Goal: Book appointment/travel/reservation

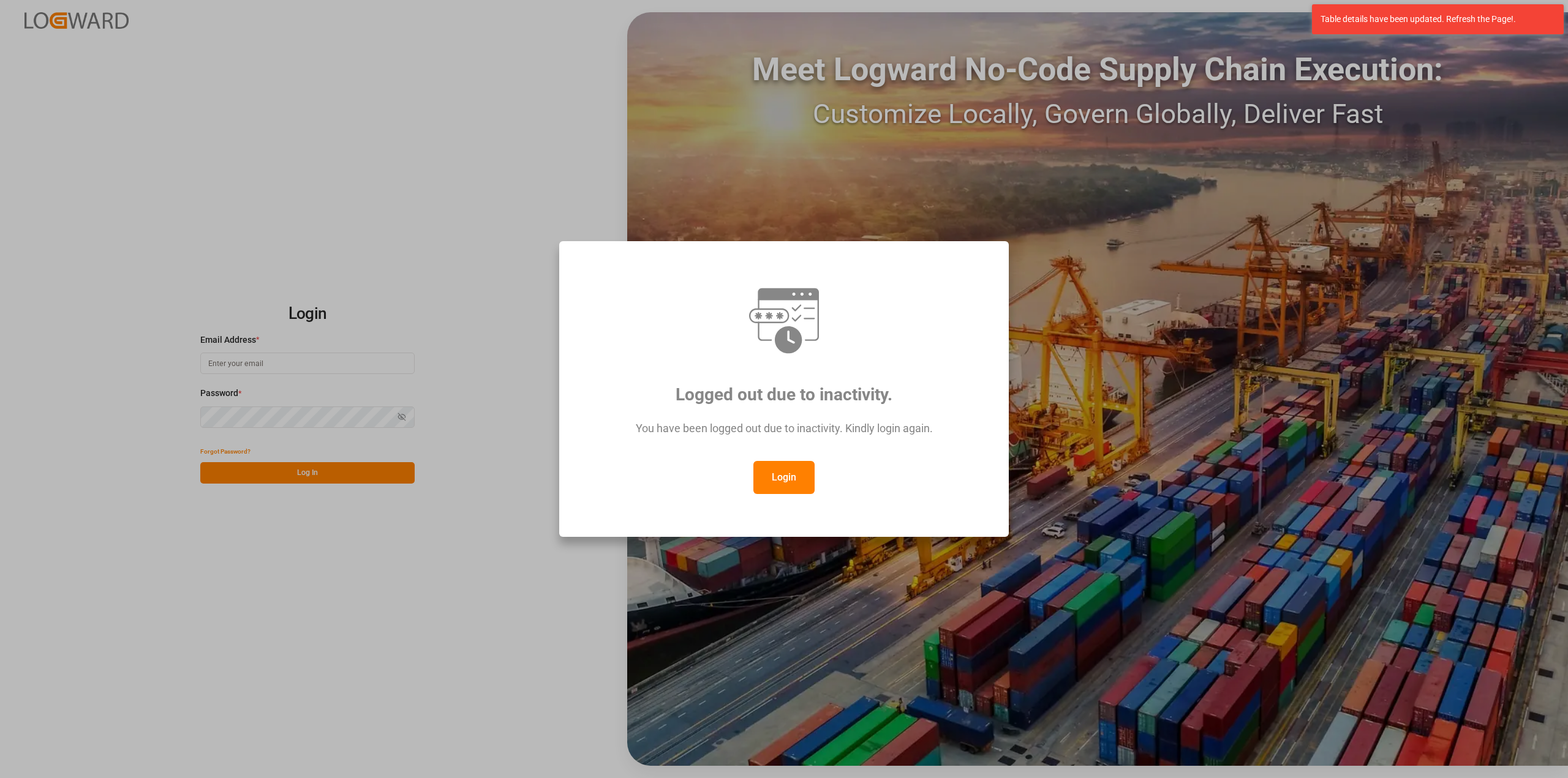
click at [776, 482] on button "Login" at bounding box center [784, 477] width 61 height 33
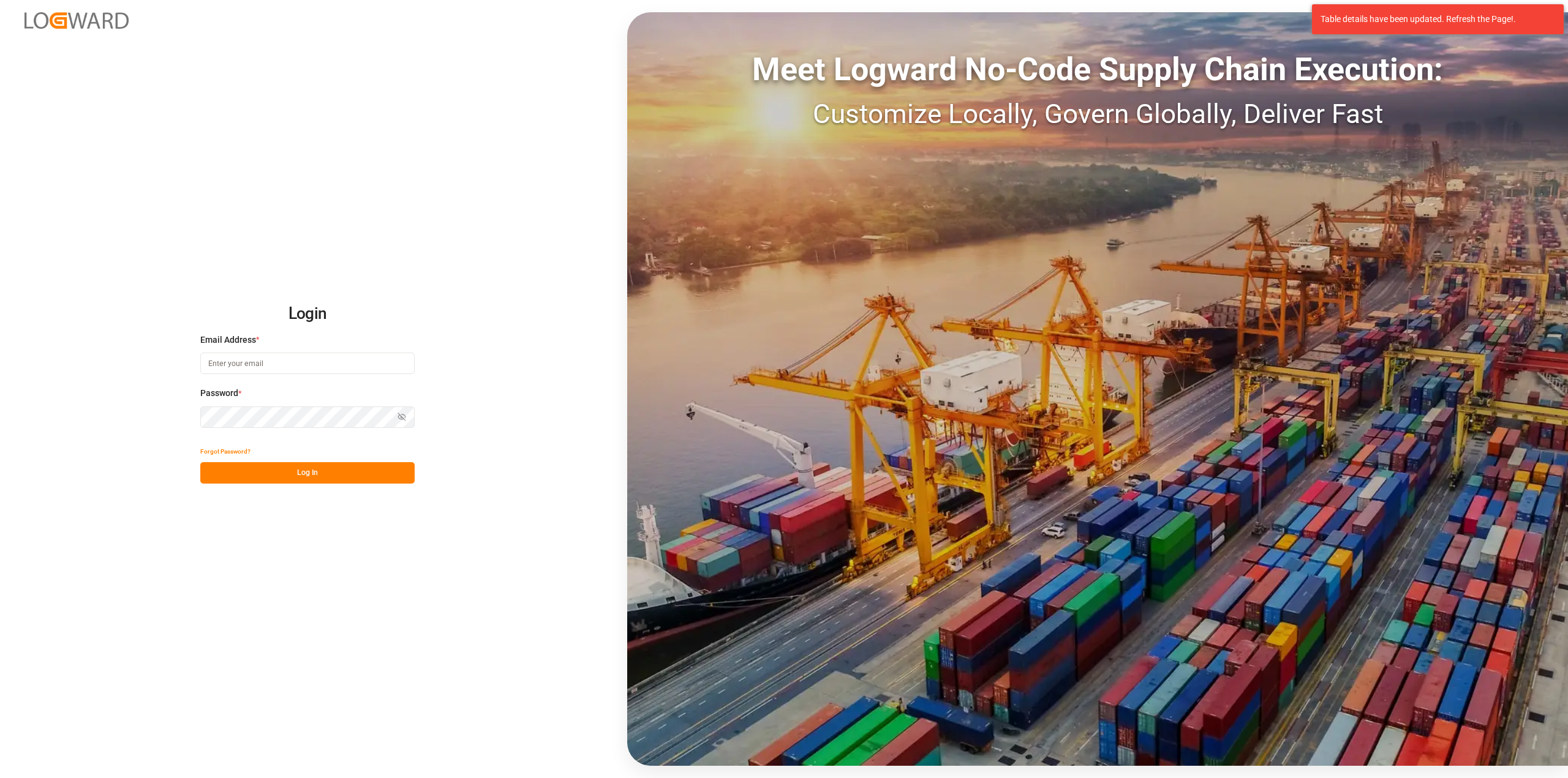
click at [340, 363] on input at bounding box center [307, 363] width 214 height 21
type input "[PERSON_NAME][EMAIL_ADDRESS][PERSON_NAME][DOMAIN_NAME]"
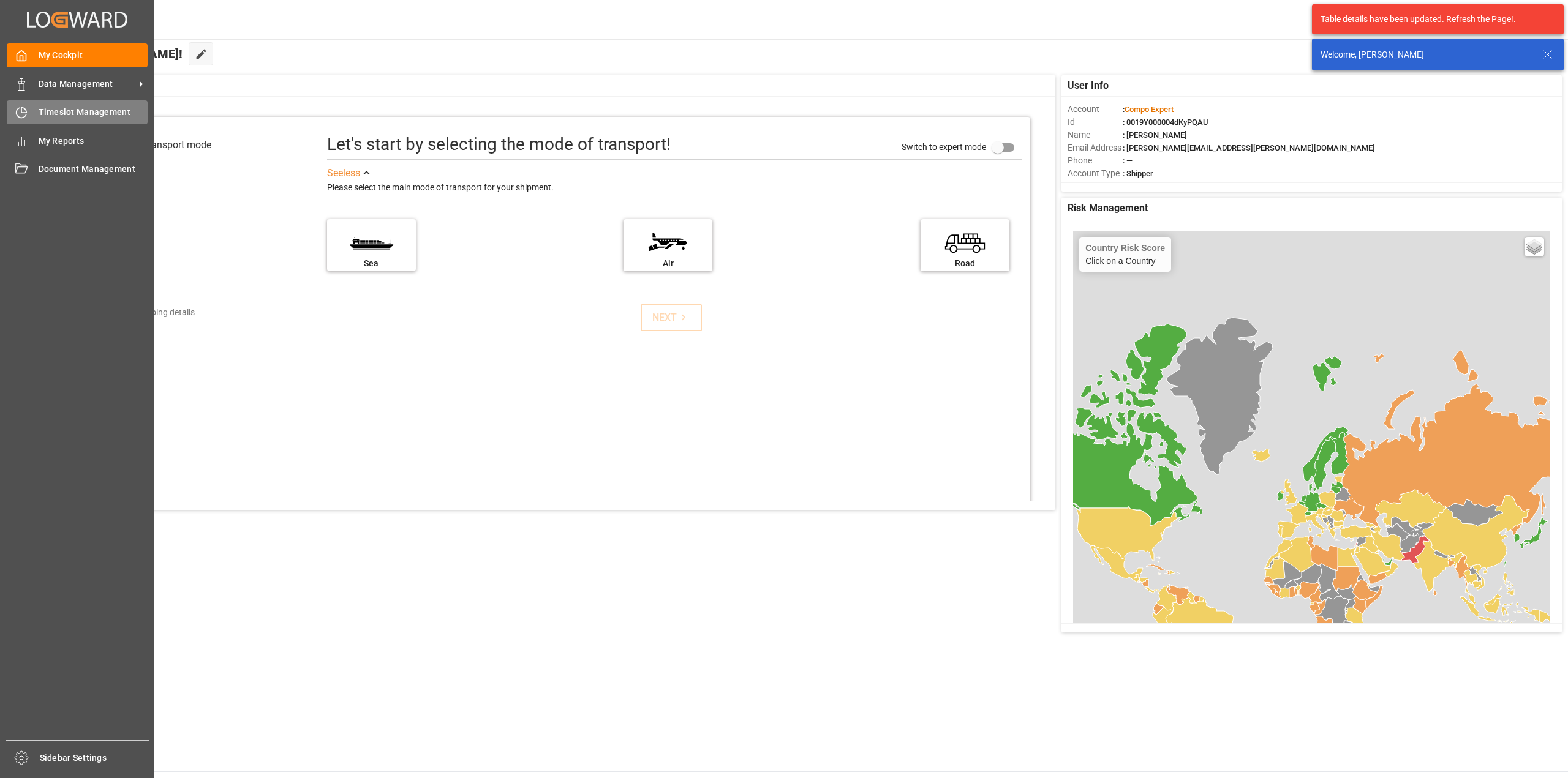
click at [19, 115] on icon at bounding box center [21, 112] width 12 height 12
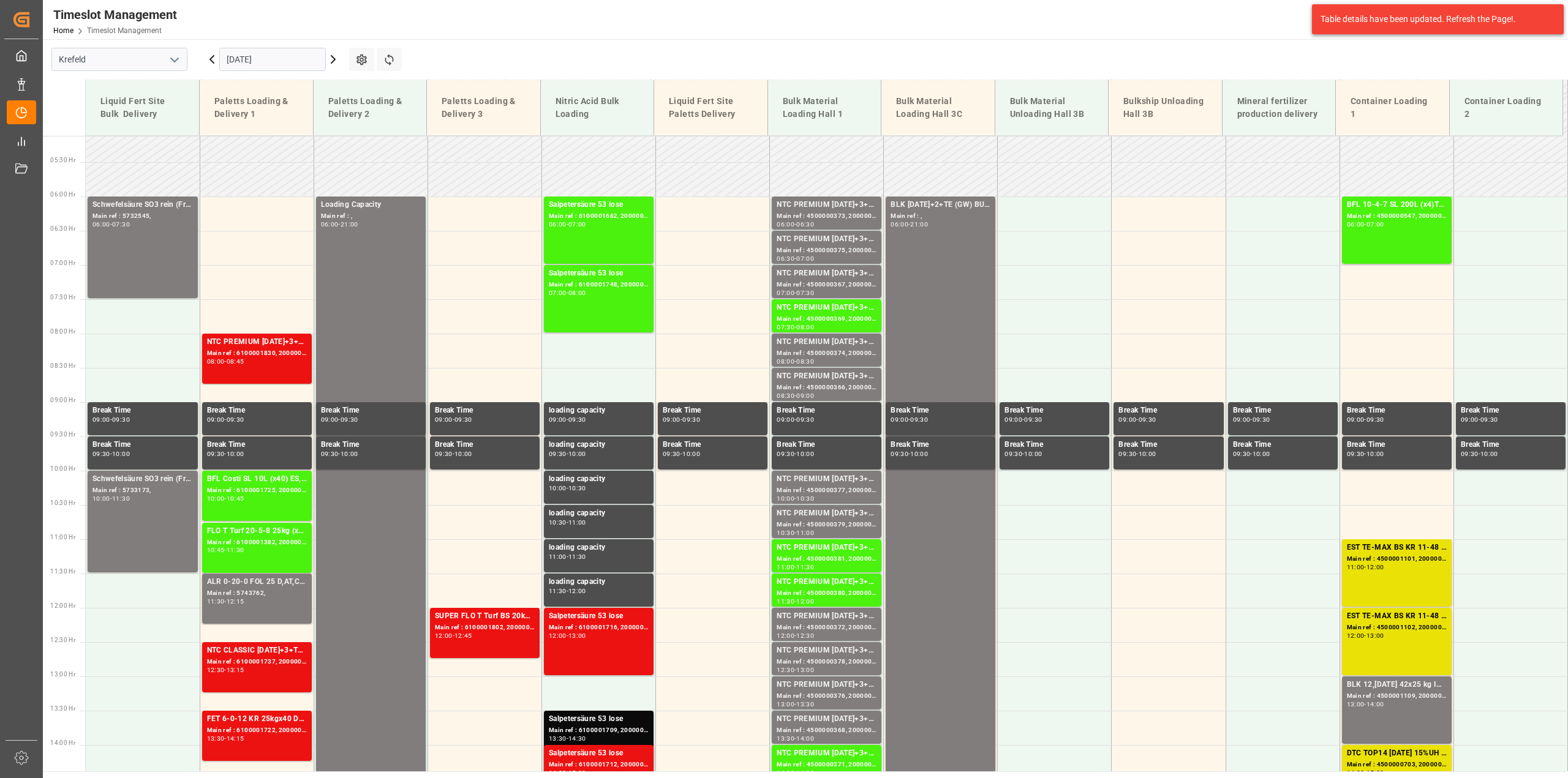
scroll to position [352, 0]
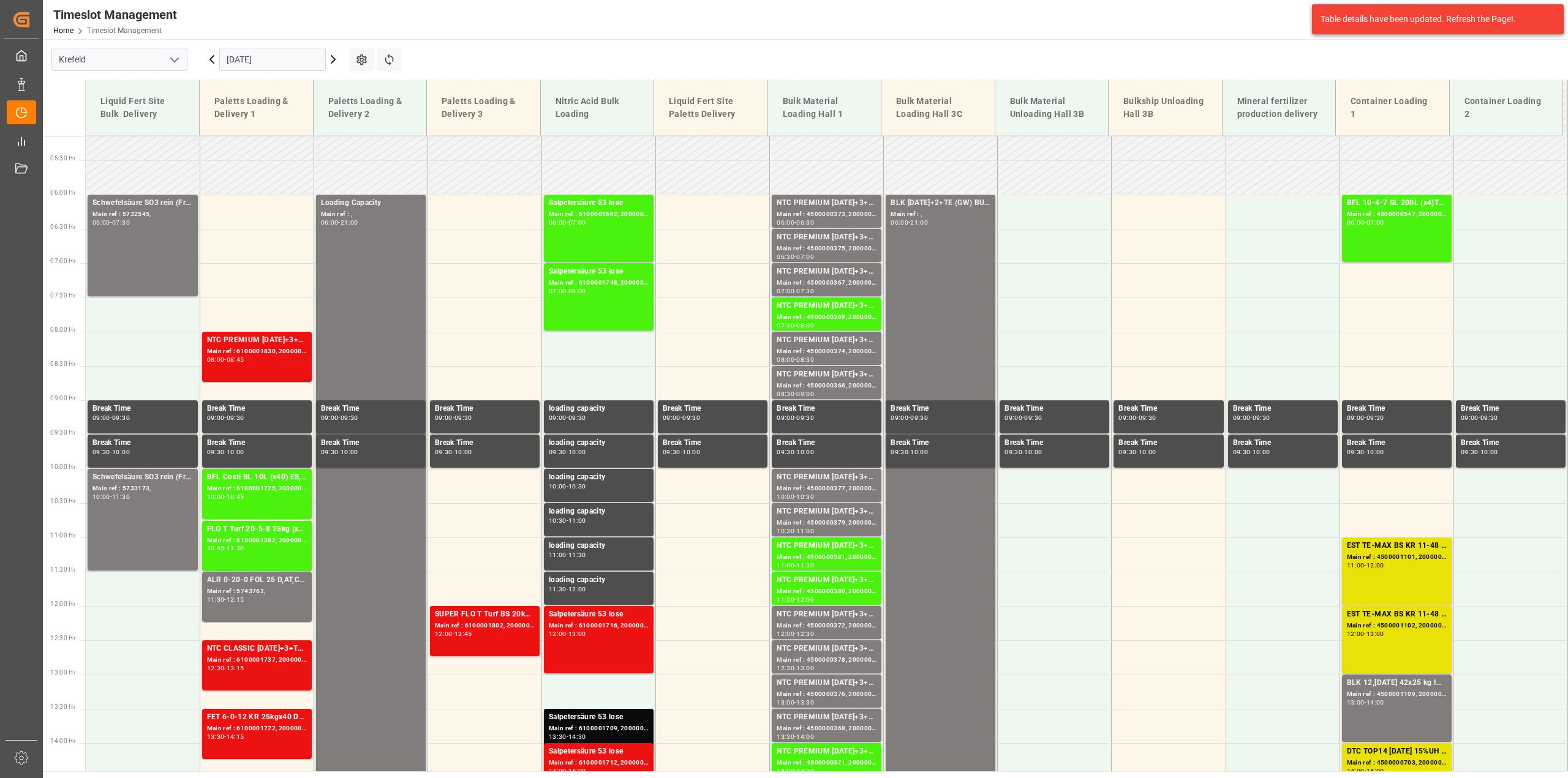
click at [209, 62] on icon at bounding box center [212, 59] width 15 height 15
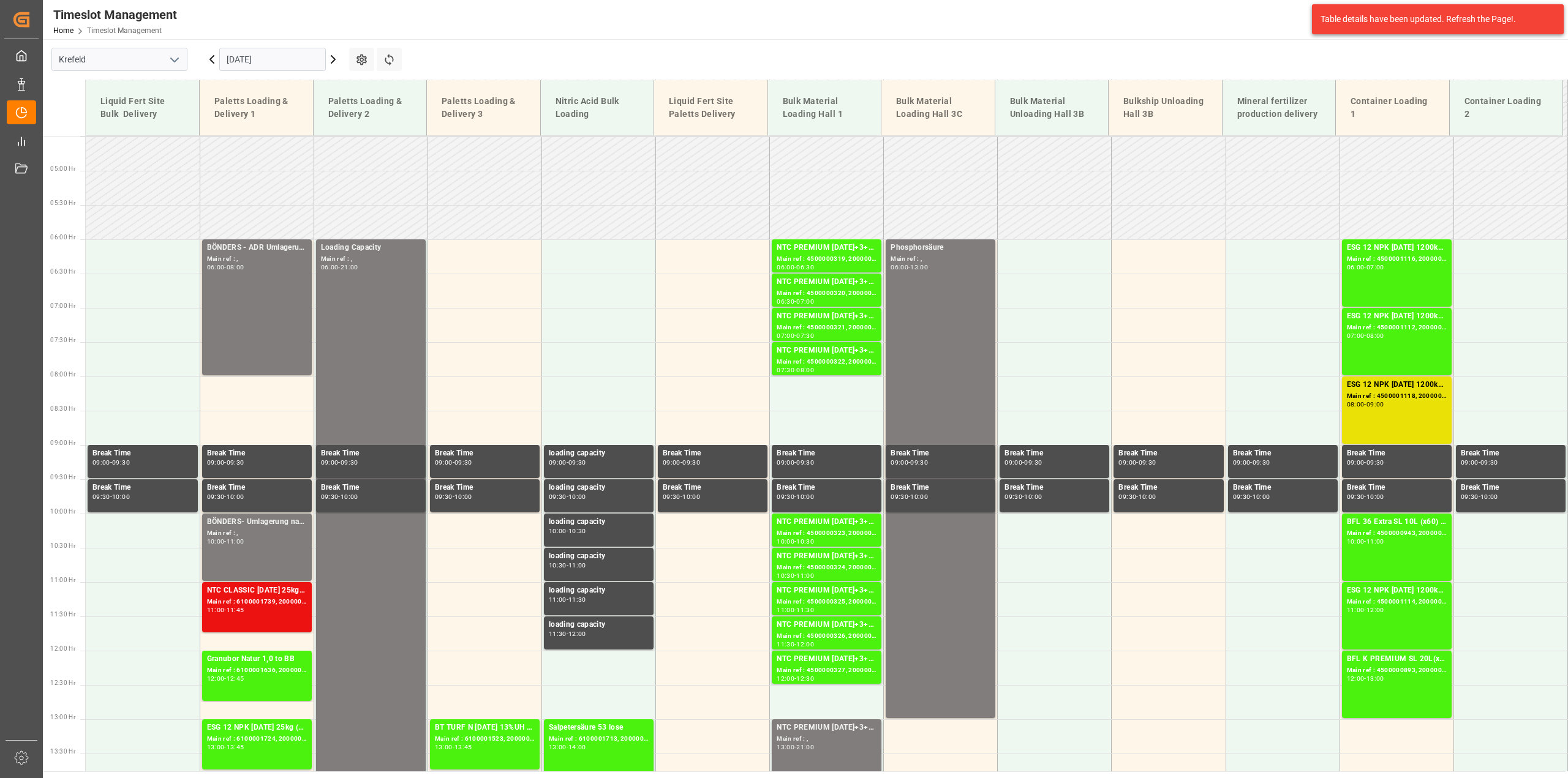
scroll to position [276, 0]
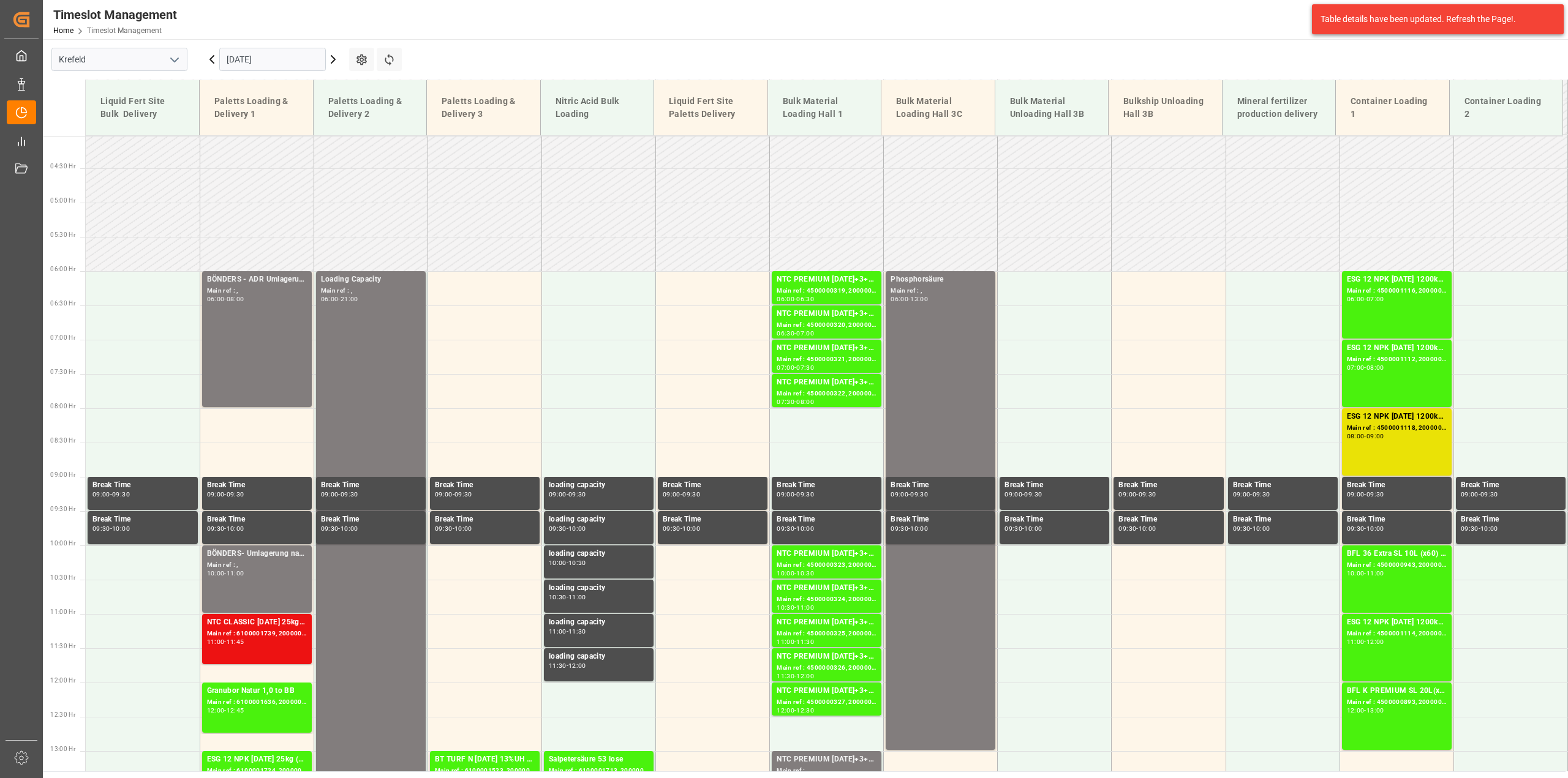
click at [213, 60] on icon at bounding box center [212, 59] width 15 height 15
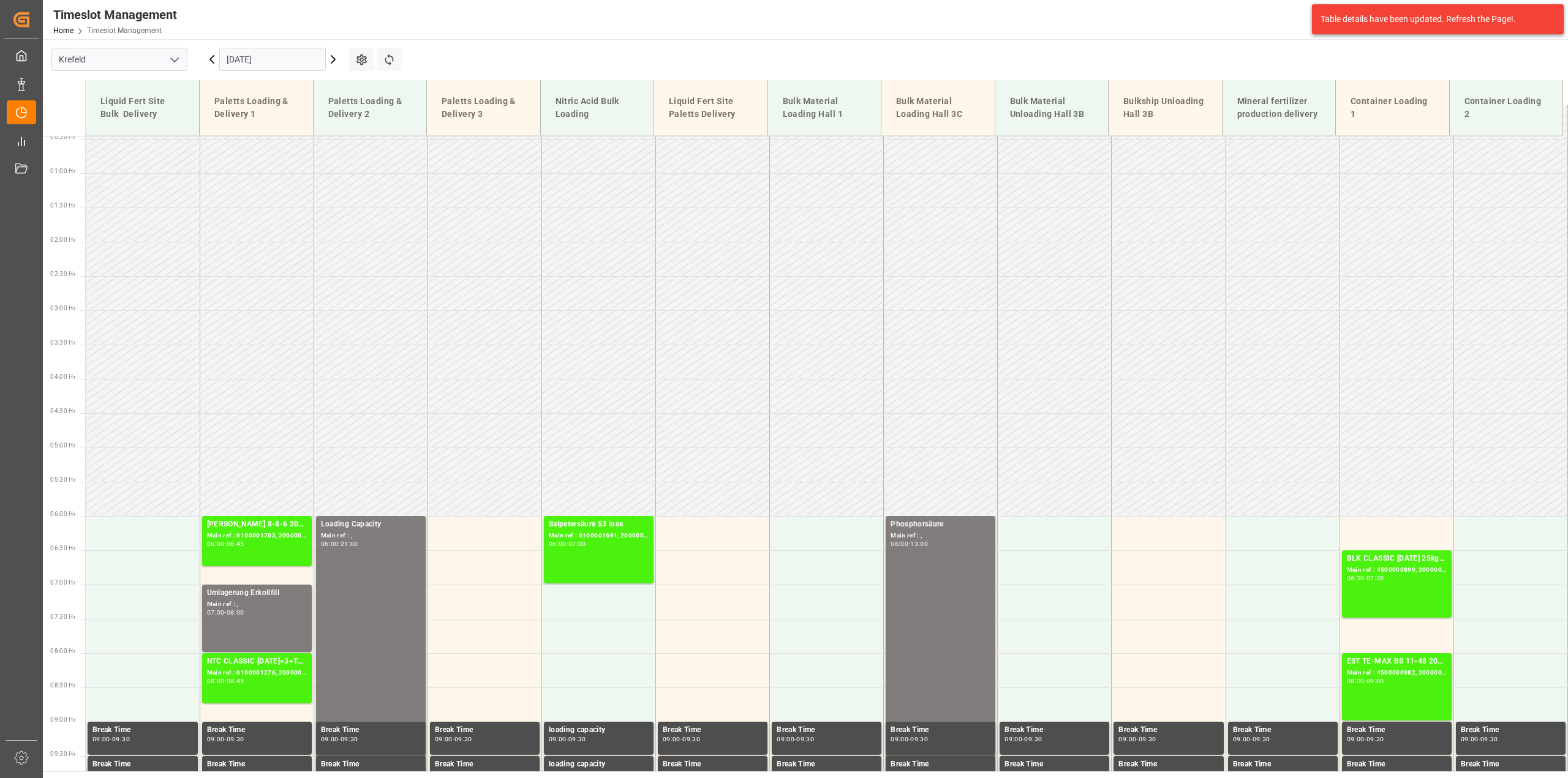
scroll to position [0, 0]
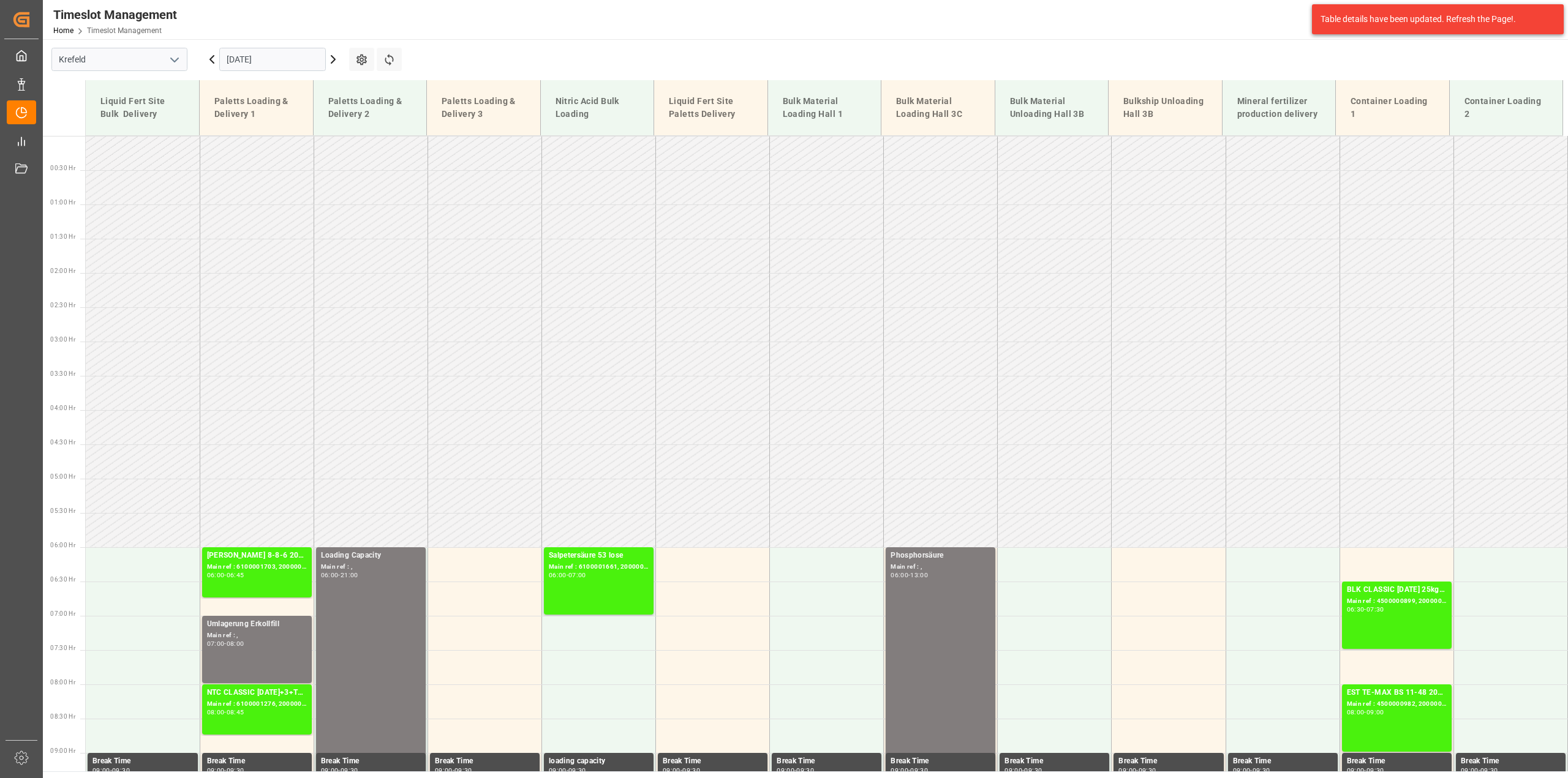
click at [251, 57] on input "[DATE]" at bounding box center [273, 59] width 106 height 23
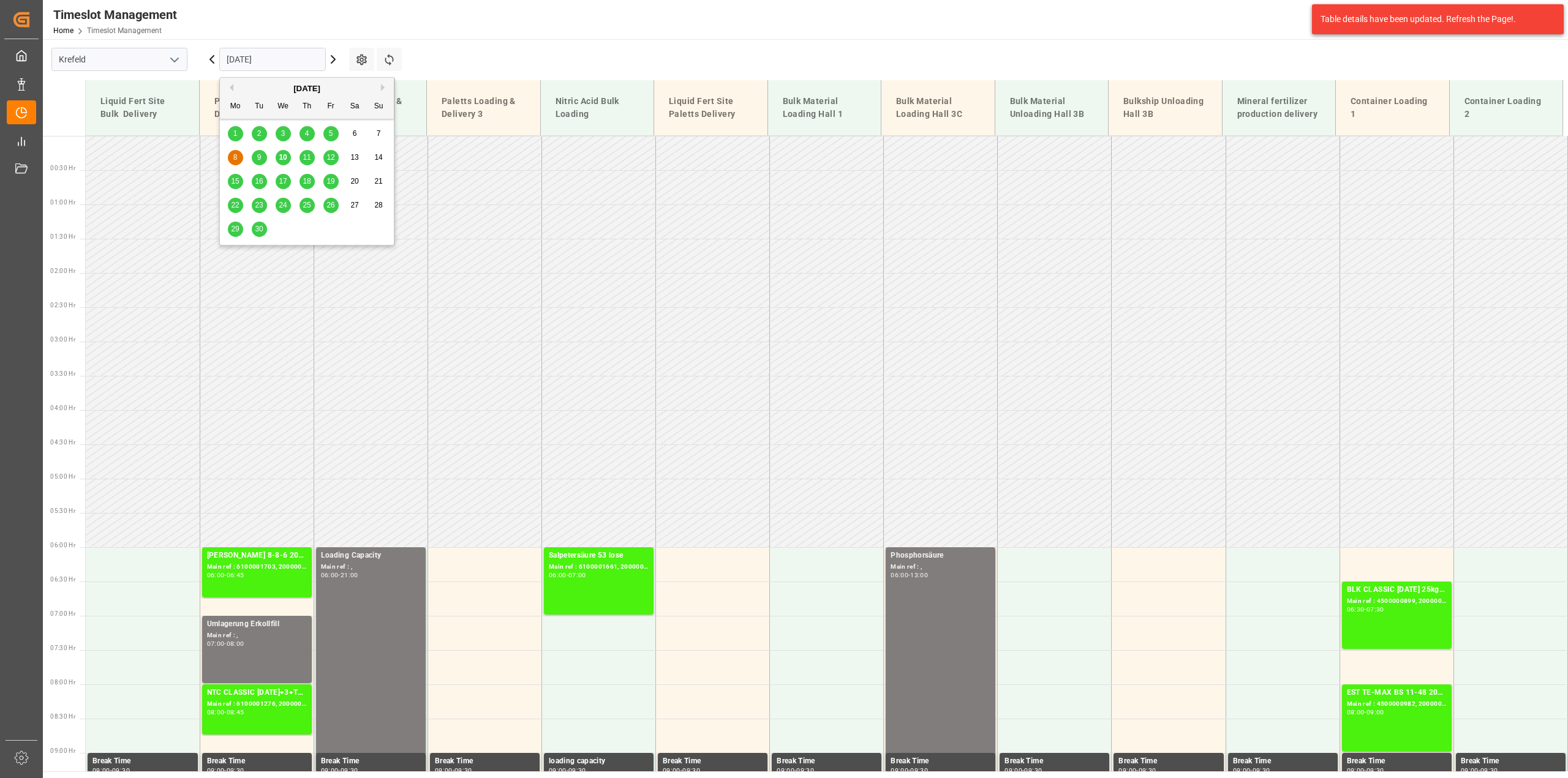
click at [235, 185] on span "15" at bounding box center [235, 181] width 8 height 9
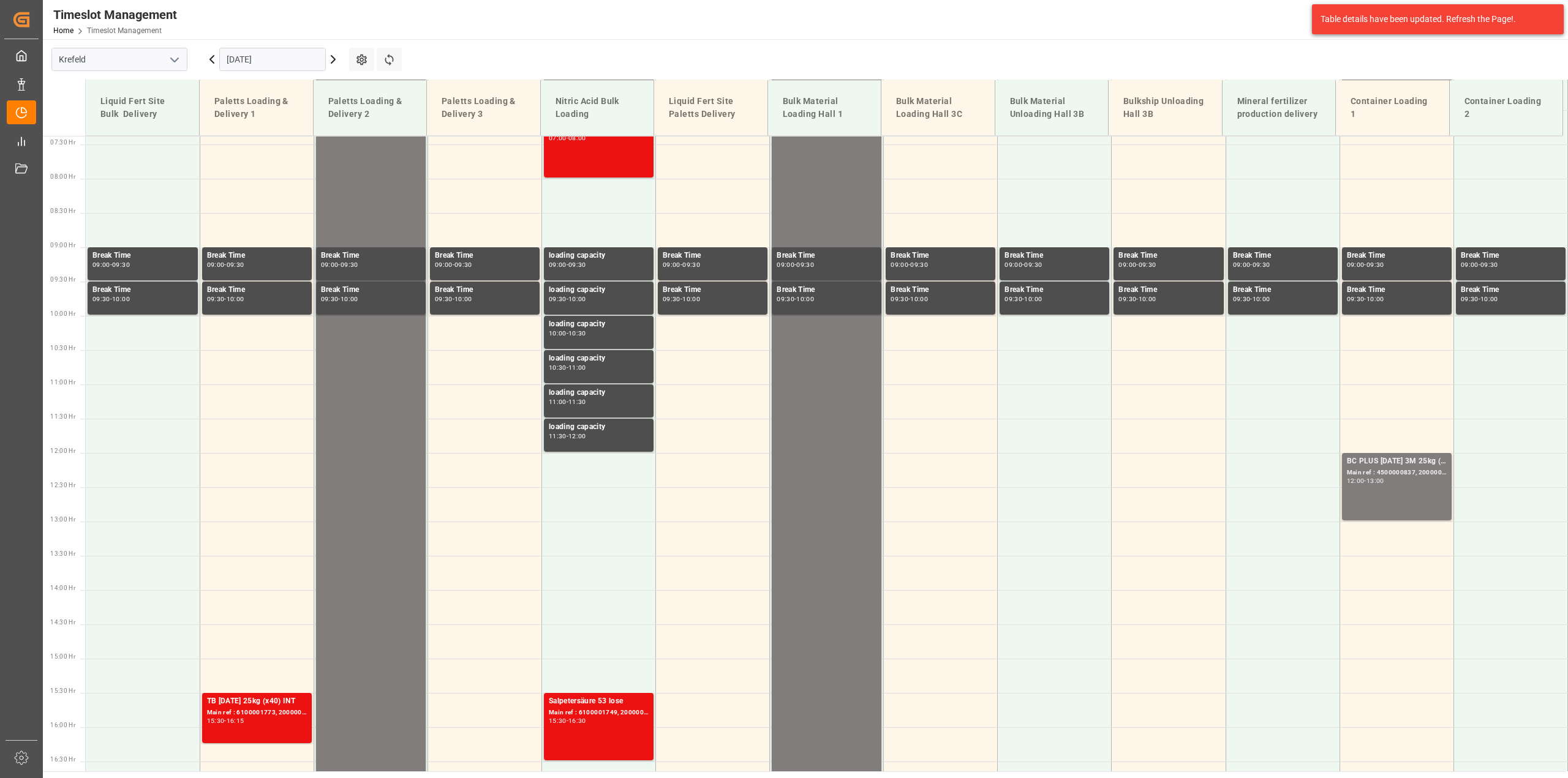
scroll to position [276, 0]
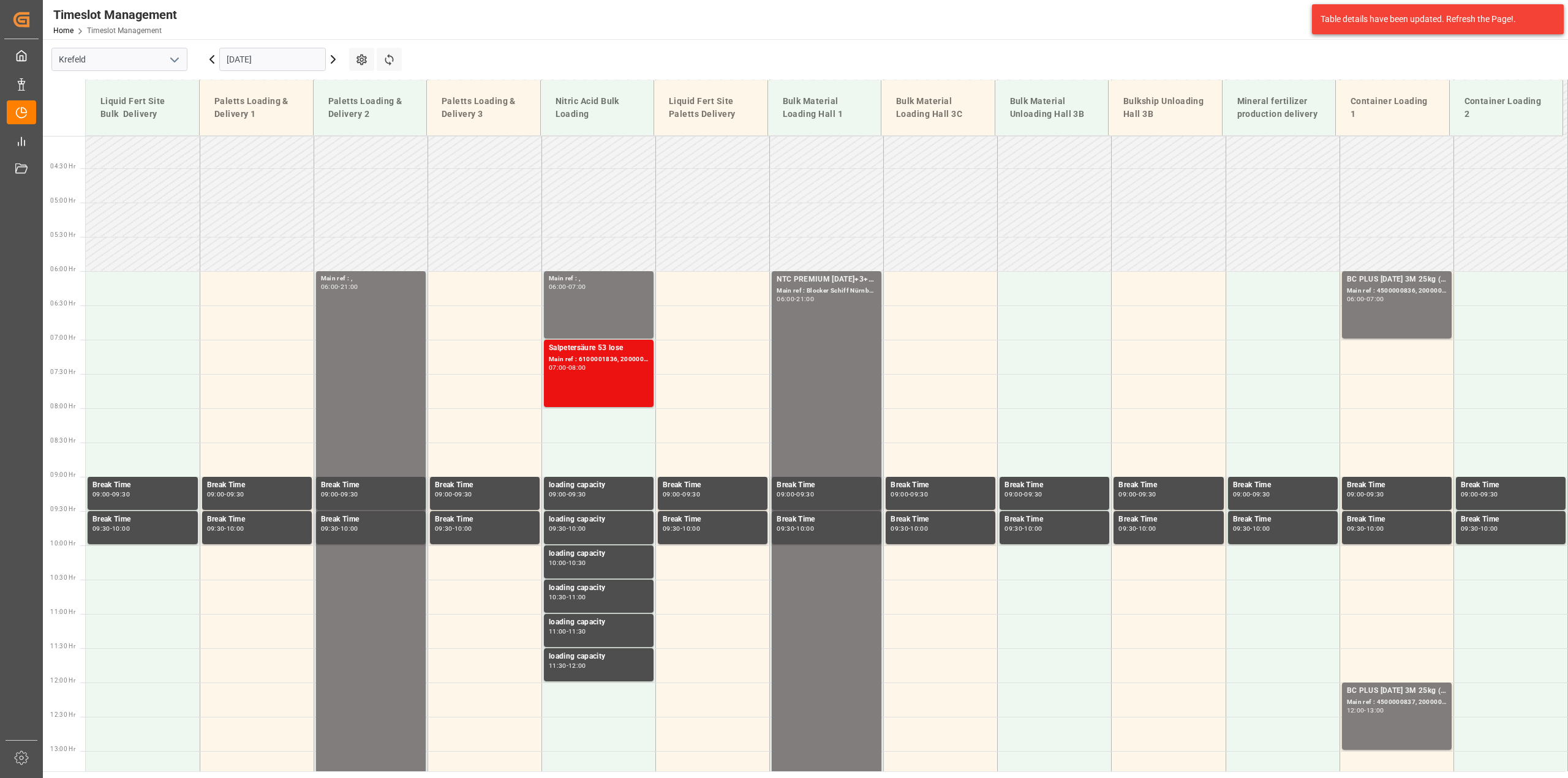
click at [334, 62] on icon at bounding box center [333, 59] width 15 height 15
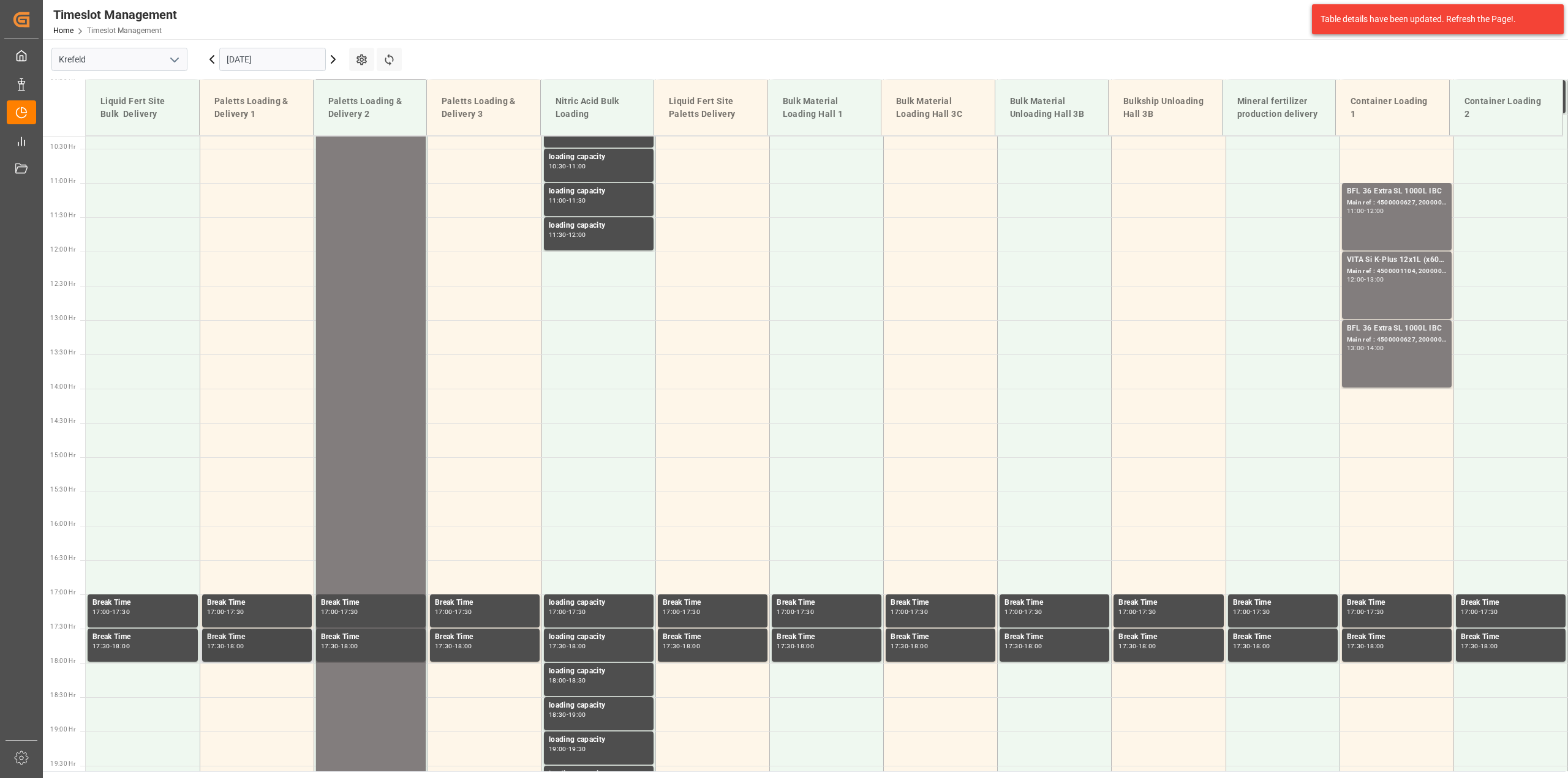
scroll to position [583, 0]
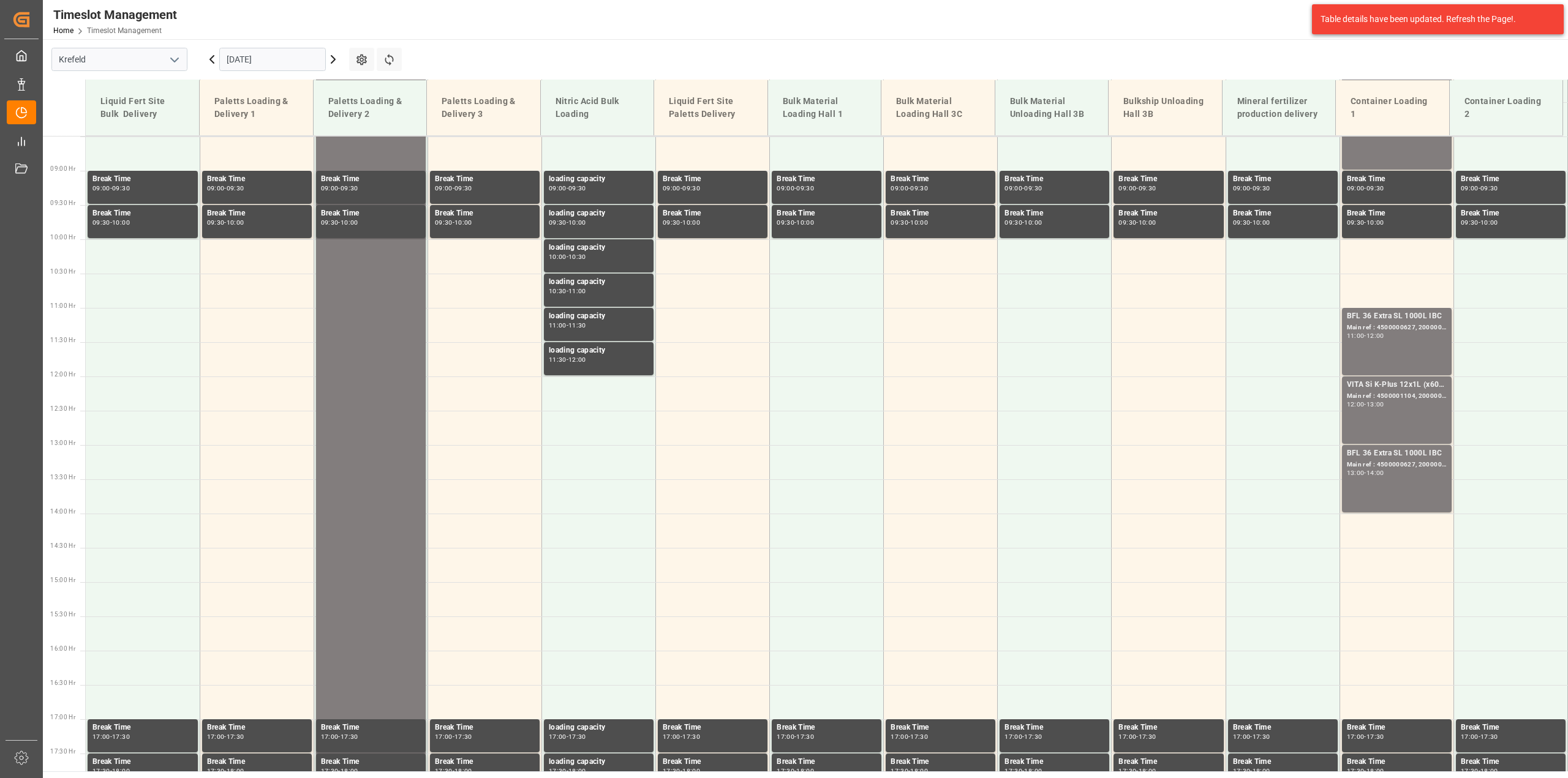
click at [335, 59] on icon at bounding box center [333, 59] width 4 height 7
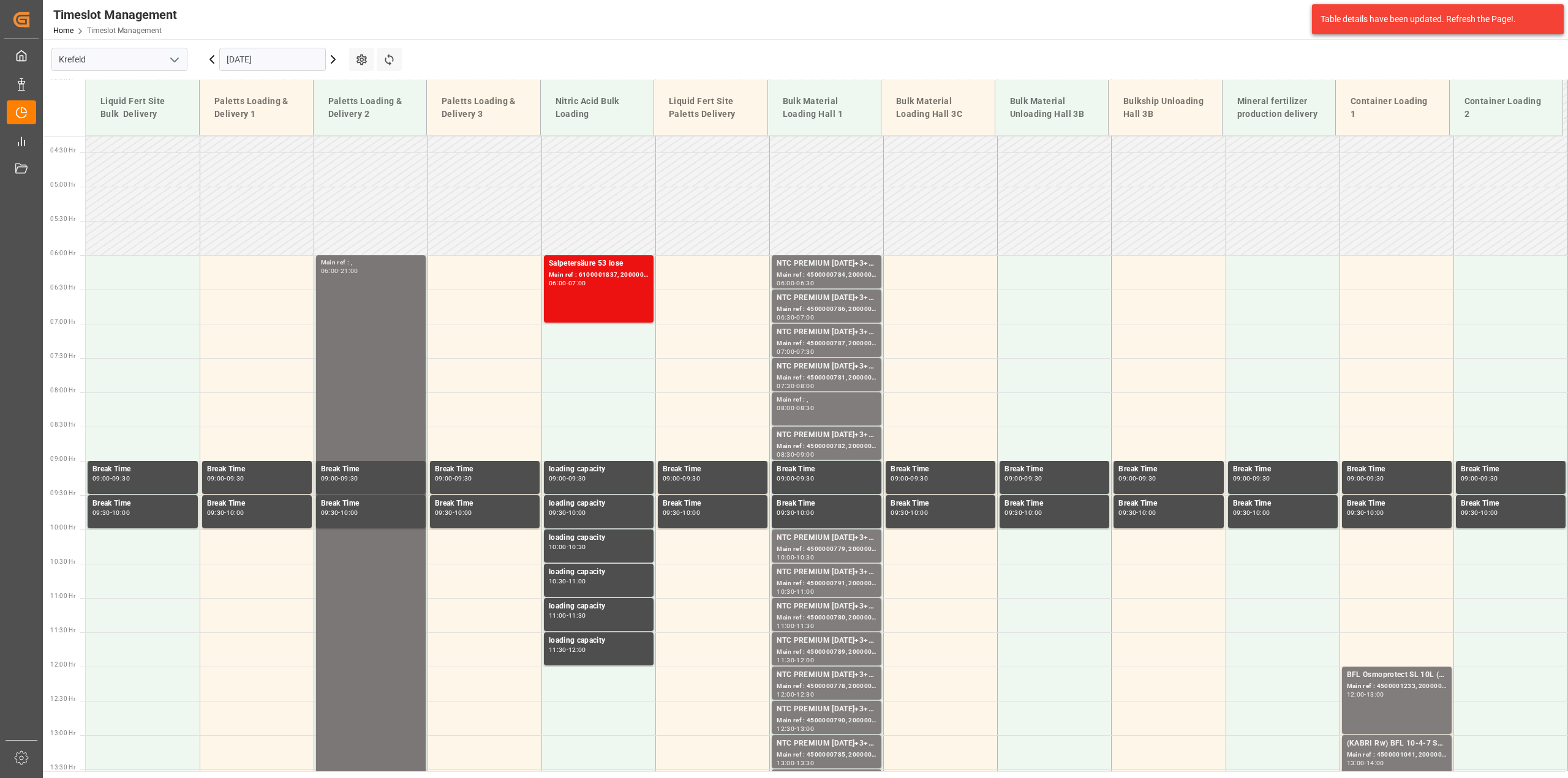
scroll to position [276, 0]
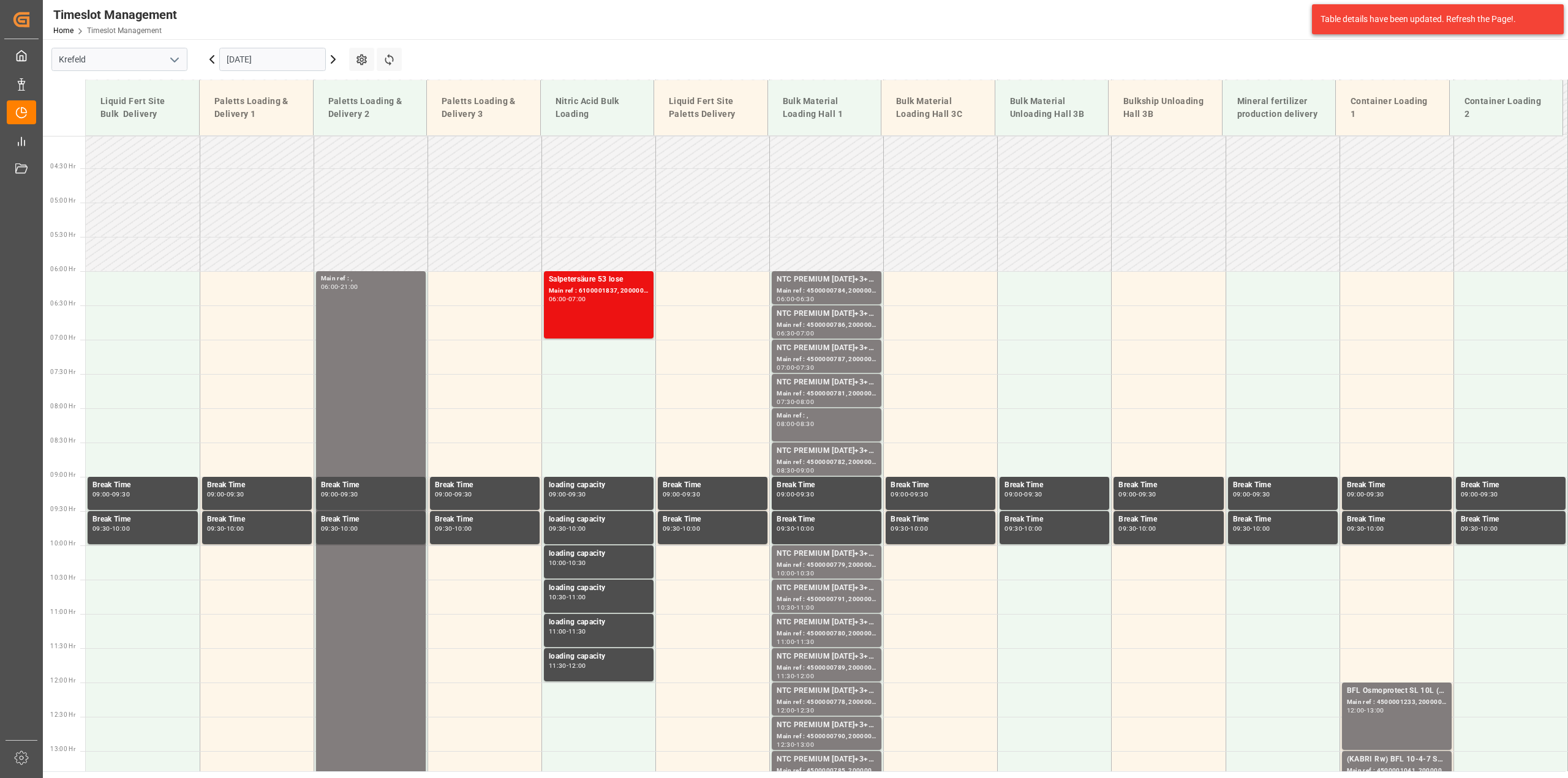
click at [336, 62] on icon at bounding box center [333, 59] width 15 height 15
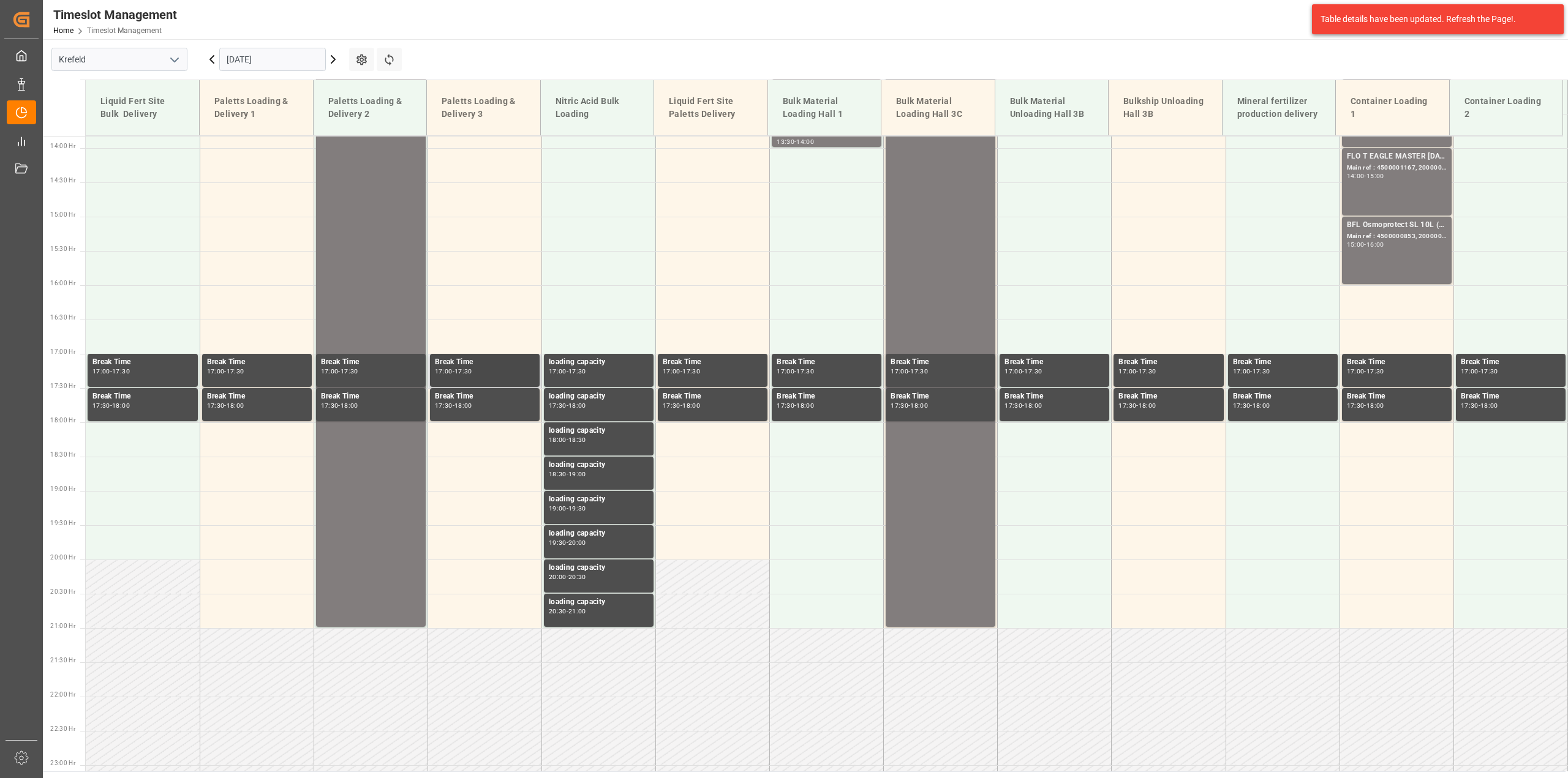
scroll to position [965, 0]
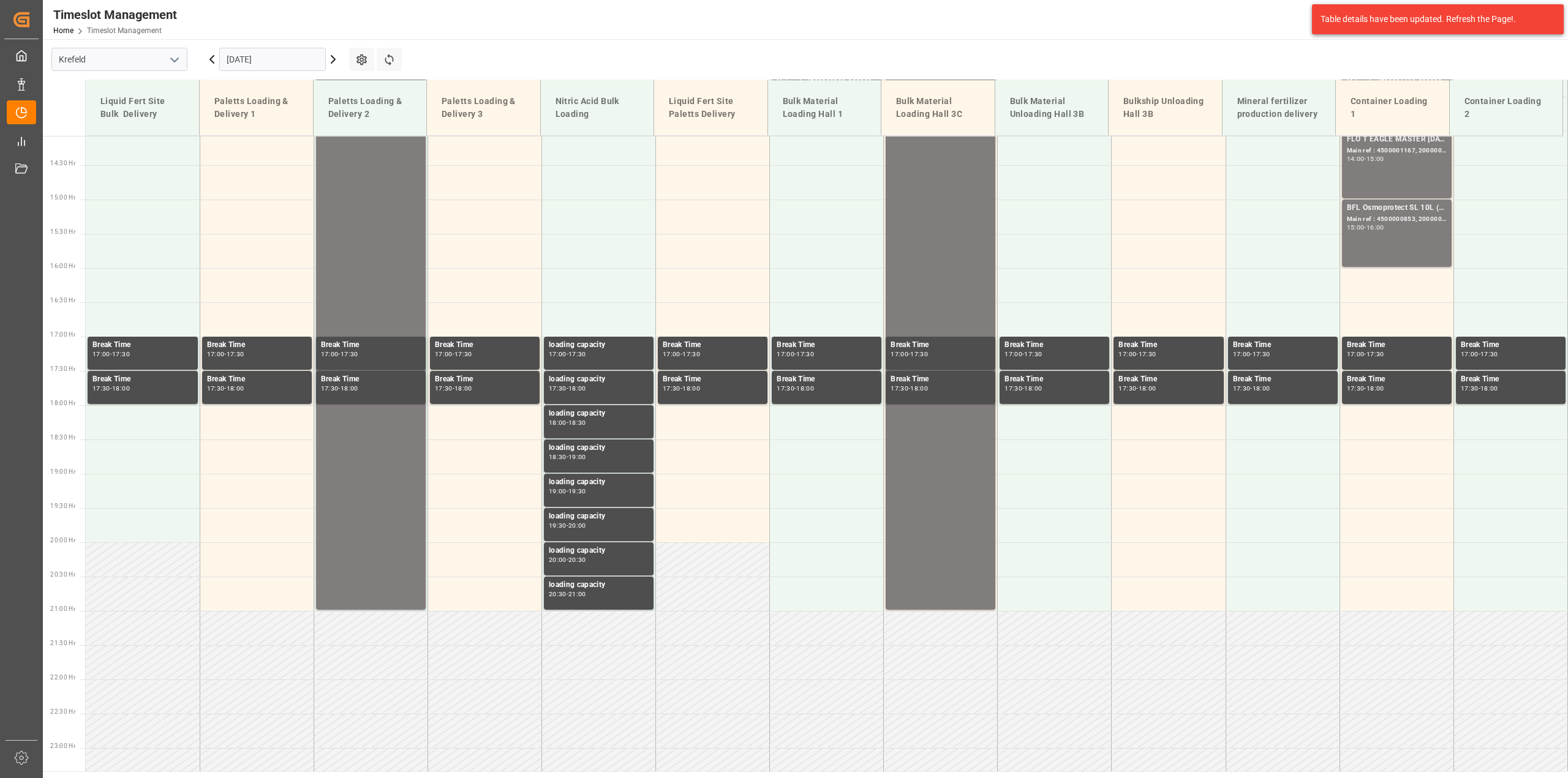
click at [265, 52] on input "[DATE]" at bounding box center [273, 59] width 106 height 23
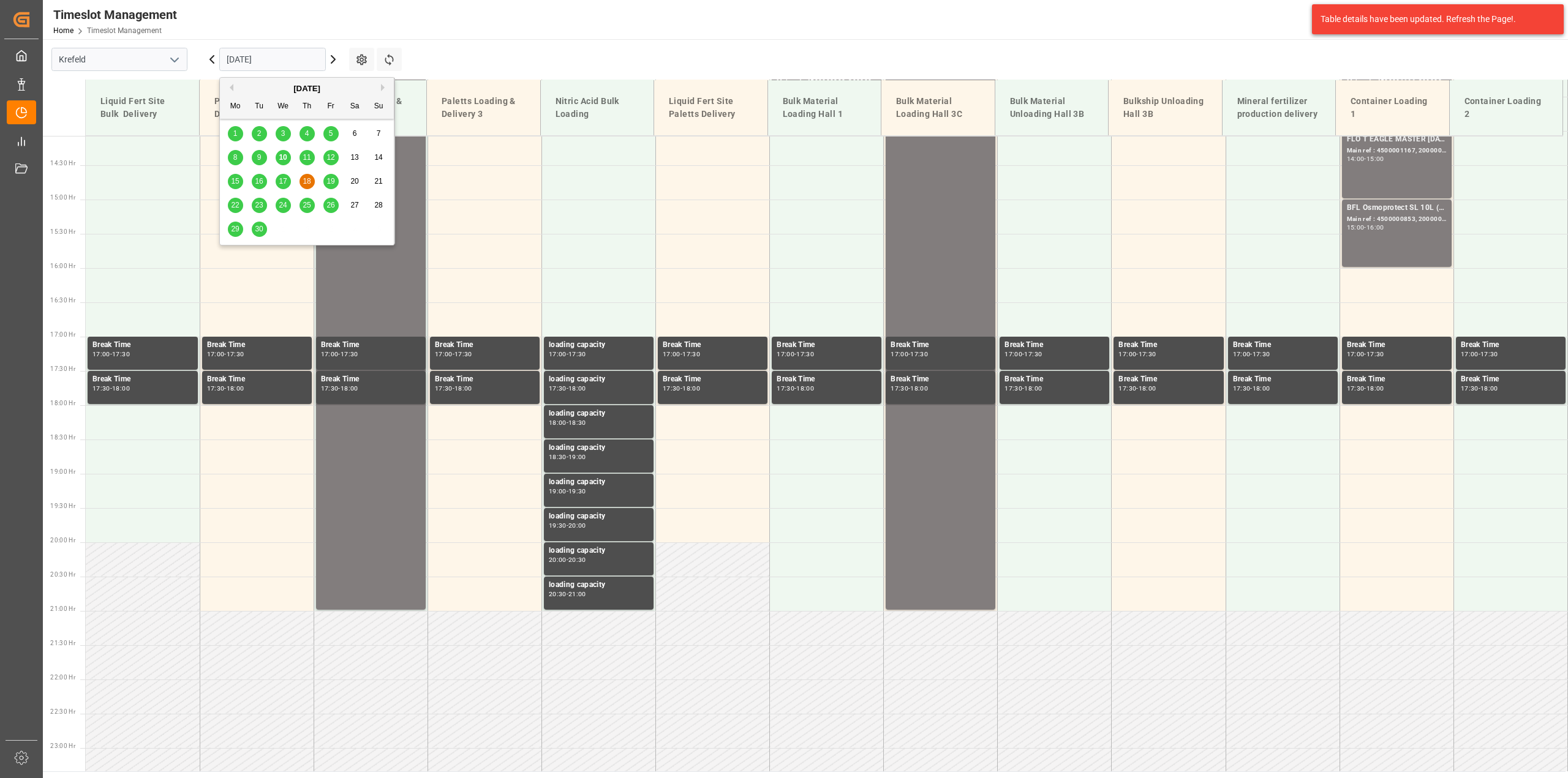
click at [237, 182] on span "15" at bounding box center [235, 181] width 8 height 9
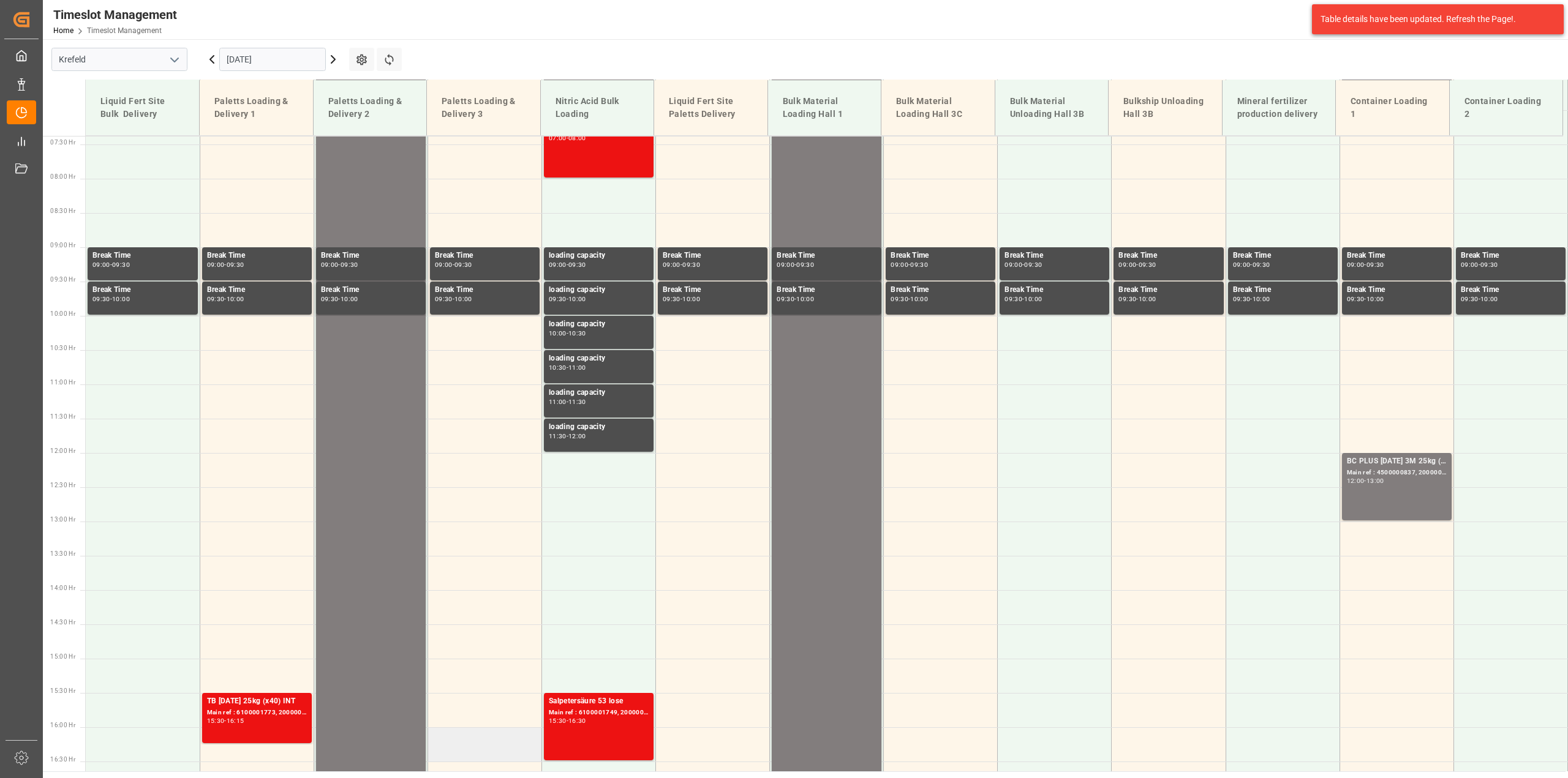
scroll to position [199, 0]
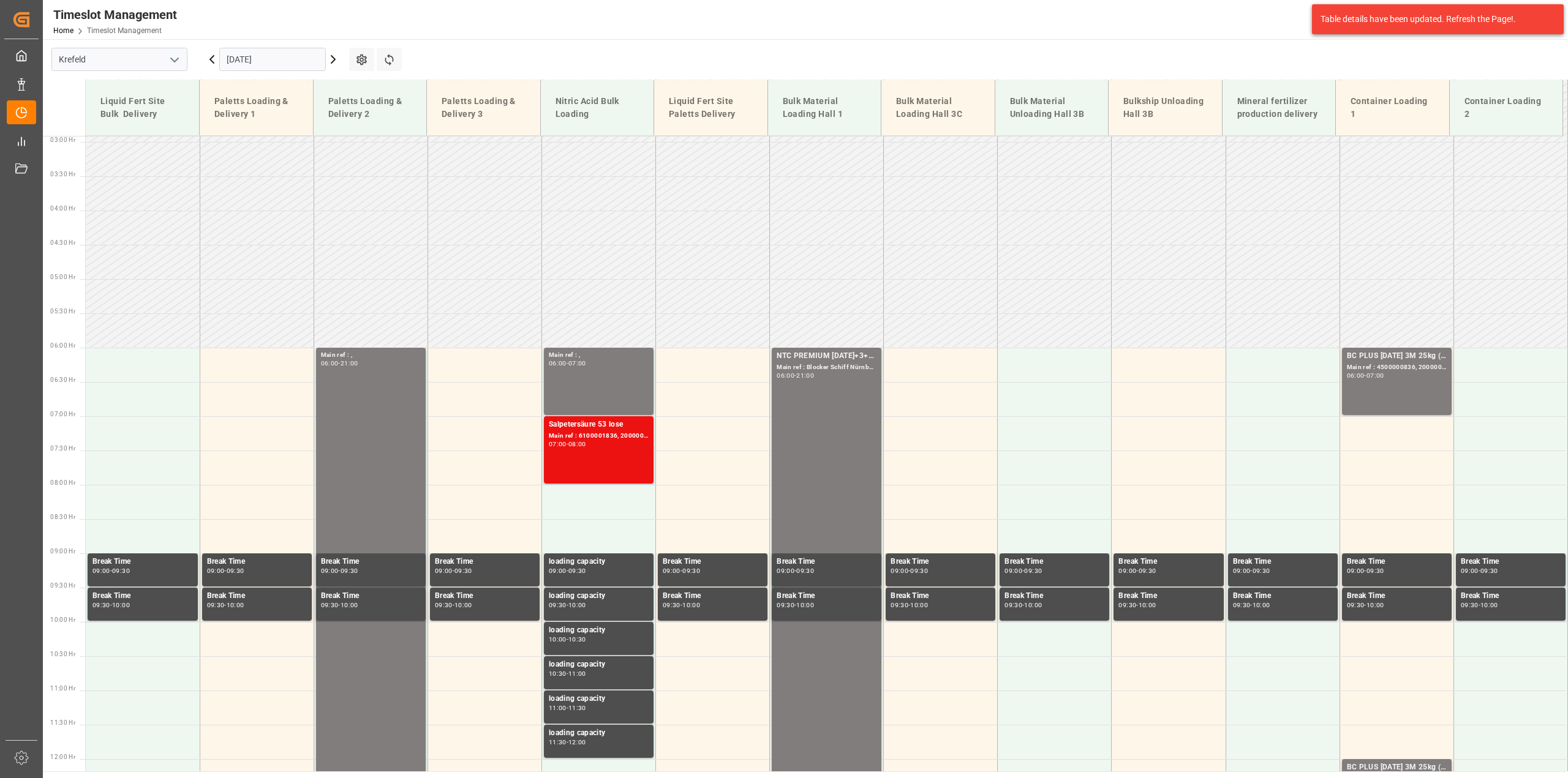
click at [335, 50] on div "[DATE]" at bounding box center [273, 59] width 153 height 41
click at [335, 59] on icon at bounding box center [333, 59] width 4 height 7
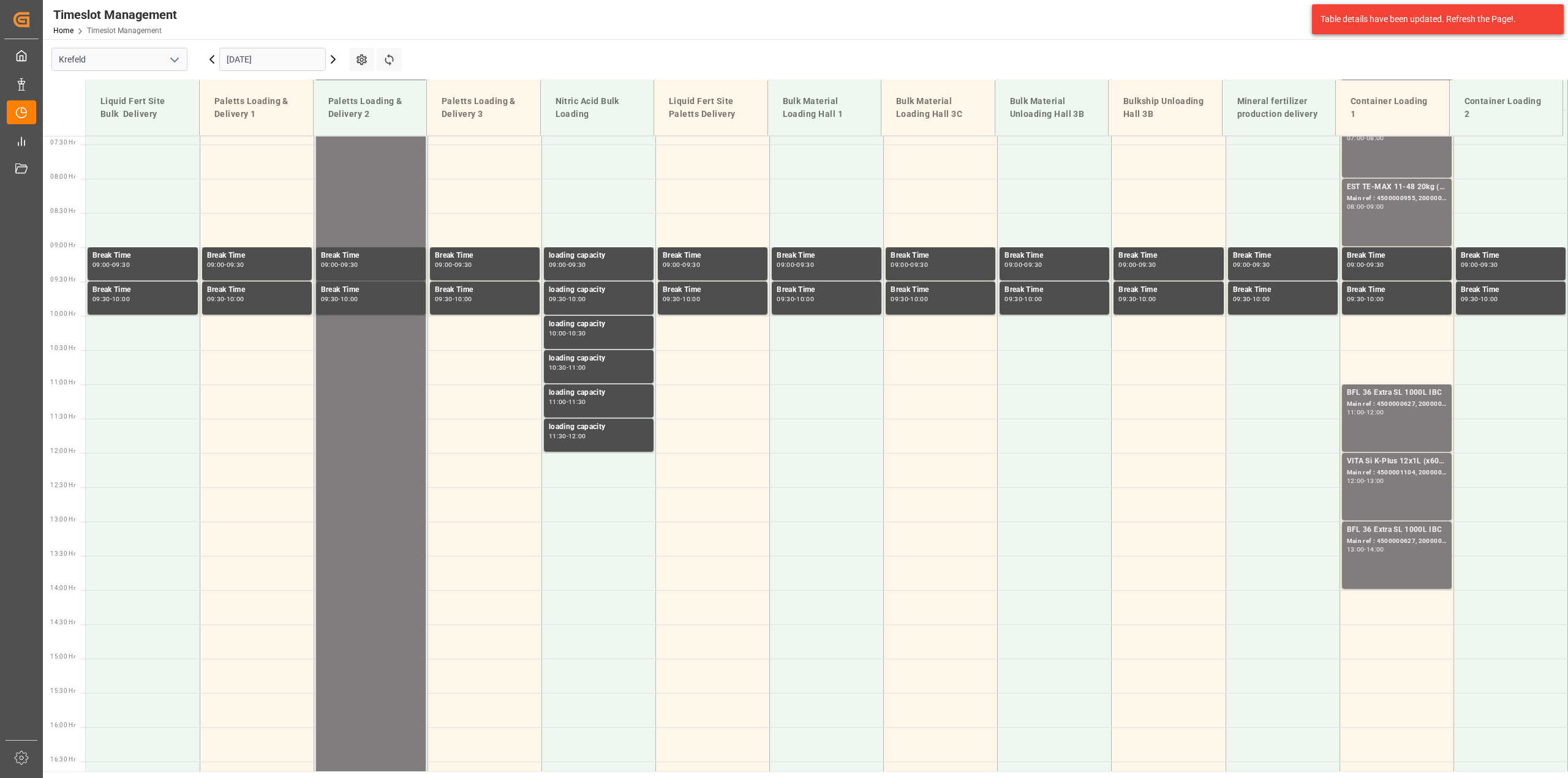
scroll to position [276, 0]
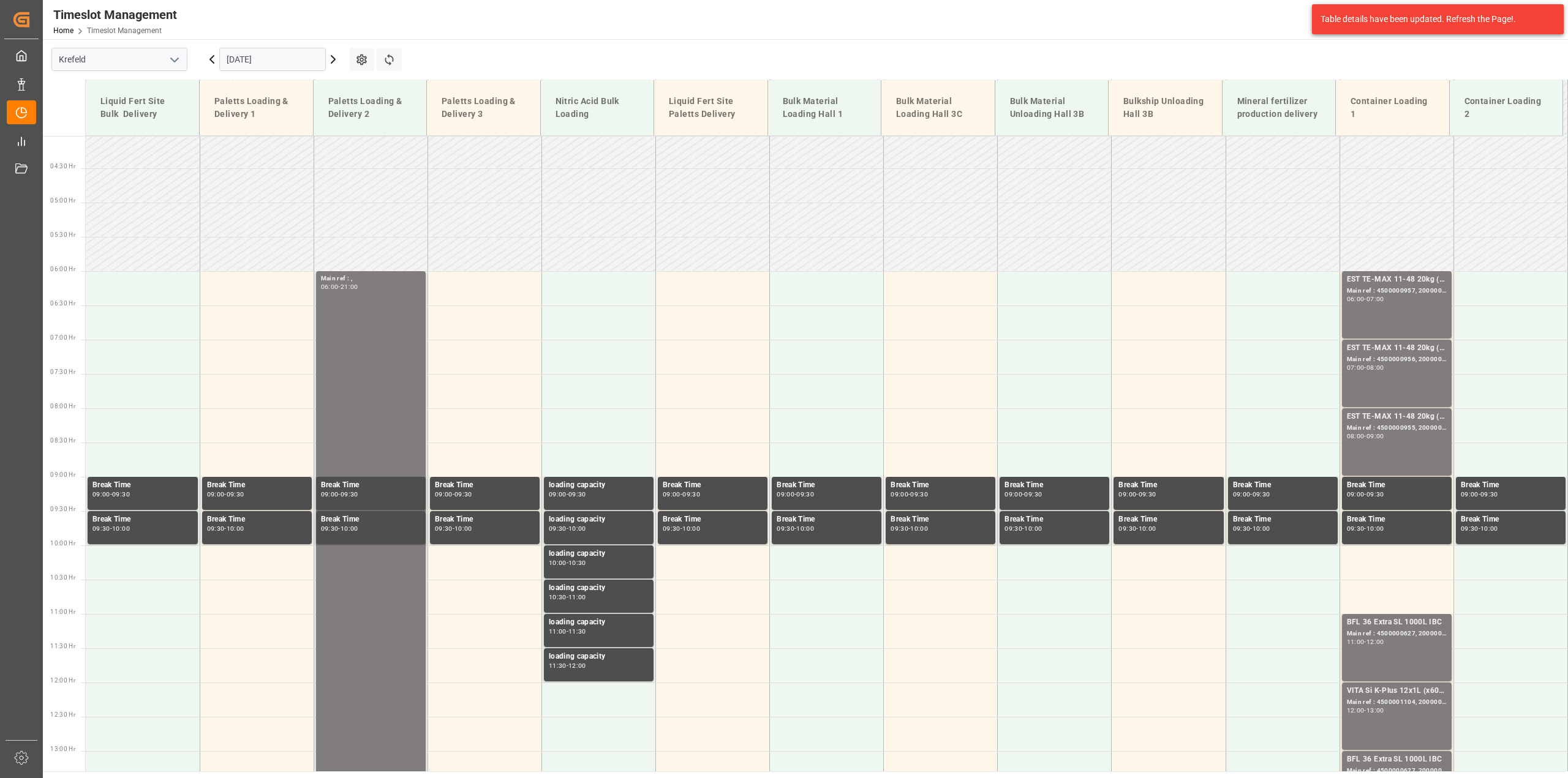
click at [334, 63] on icon at bounding box center [333, 59] width 15 height 15
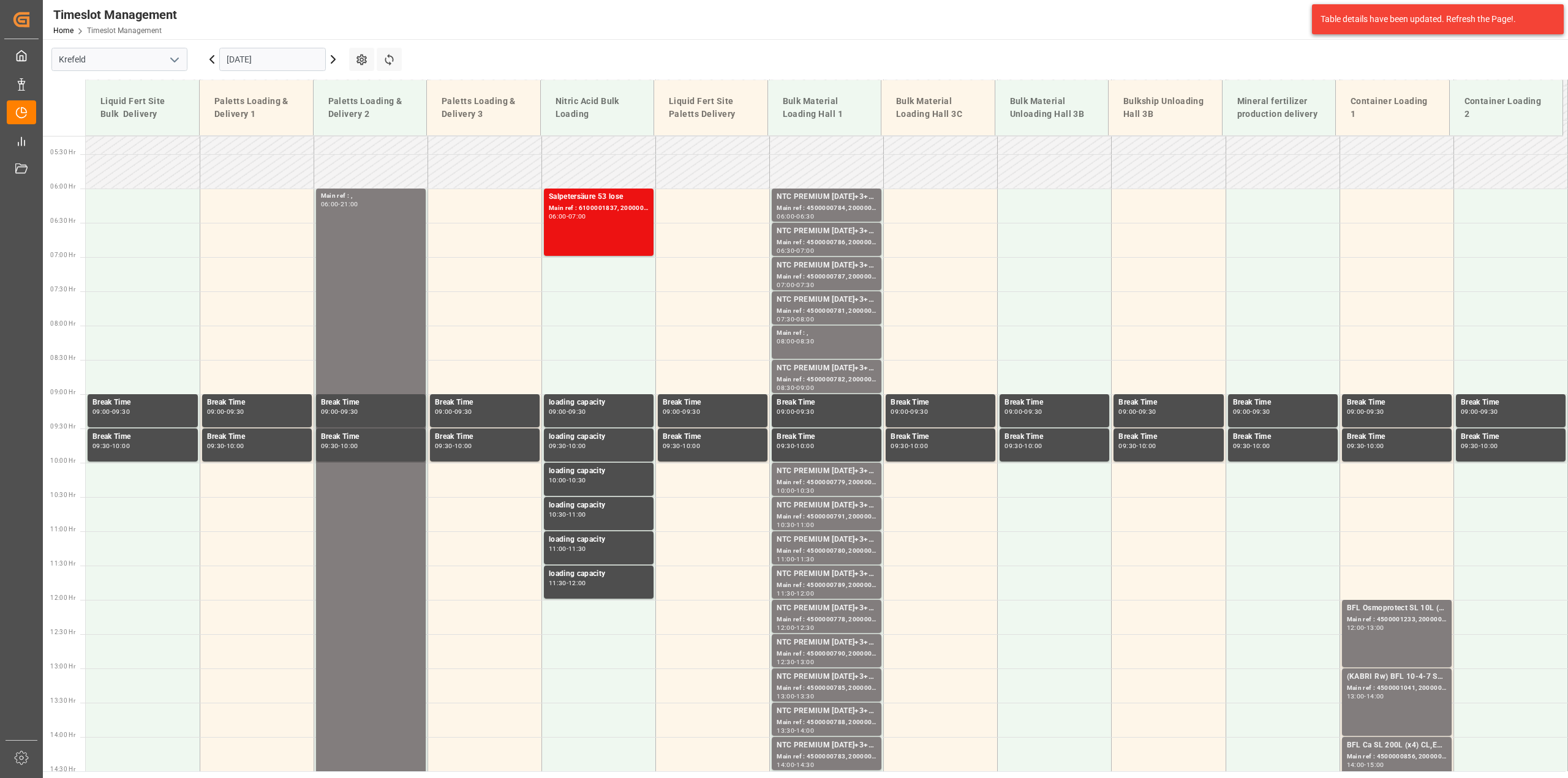
scroll to position [352, 0]
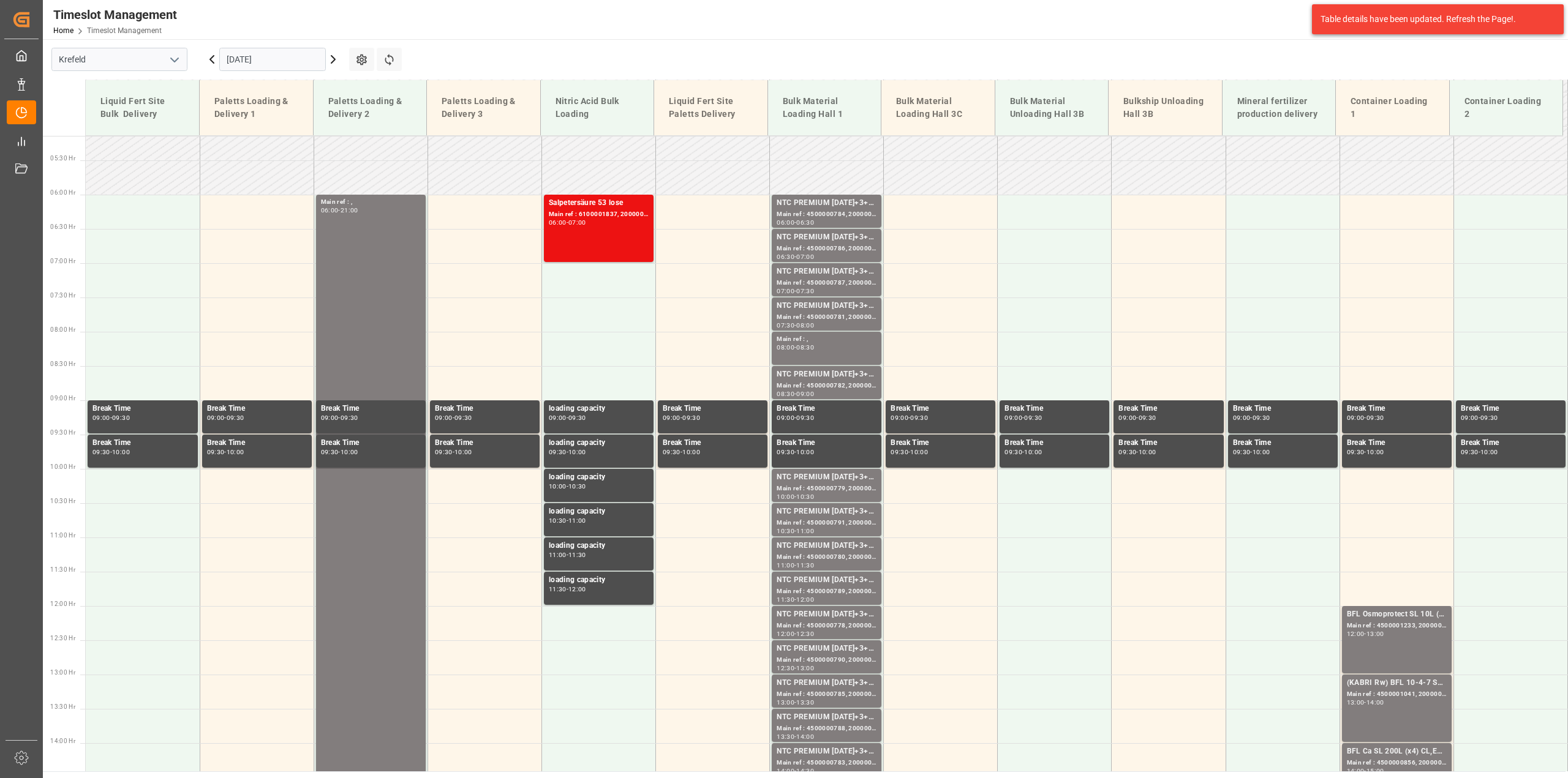
click at [332, 61] on icon at bounding box center [333, 59] width 15 height 15
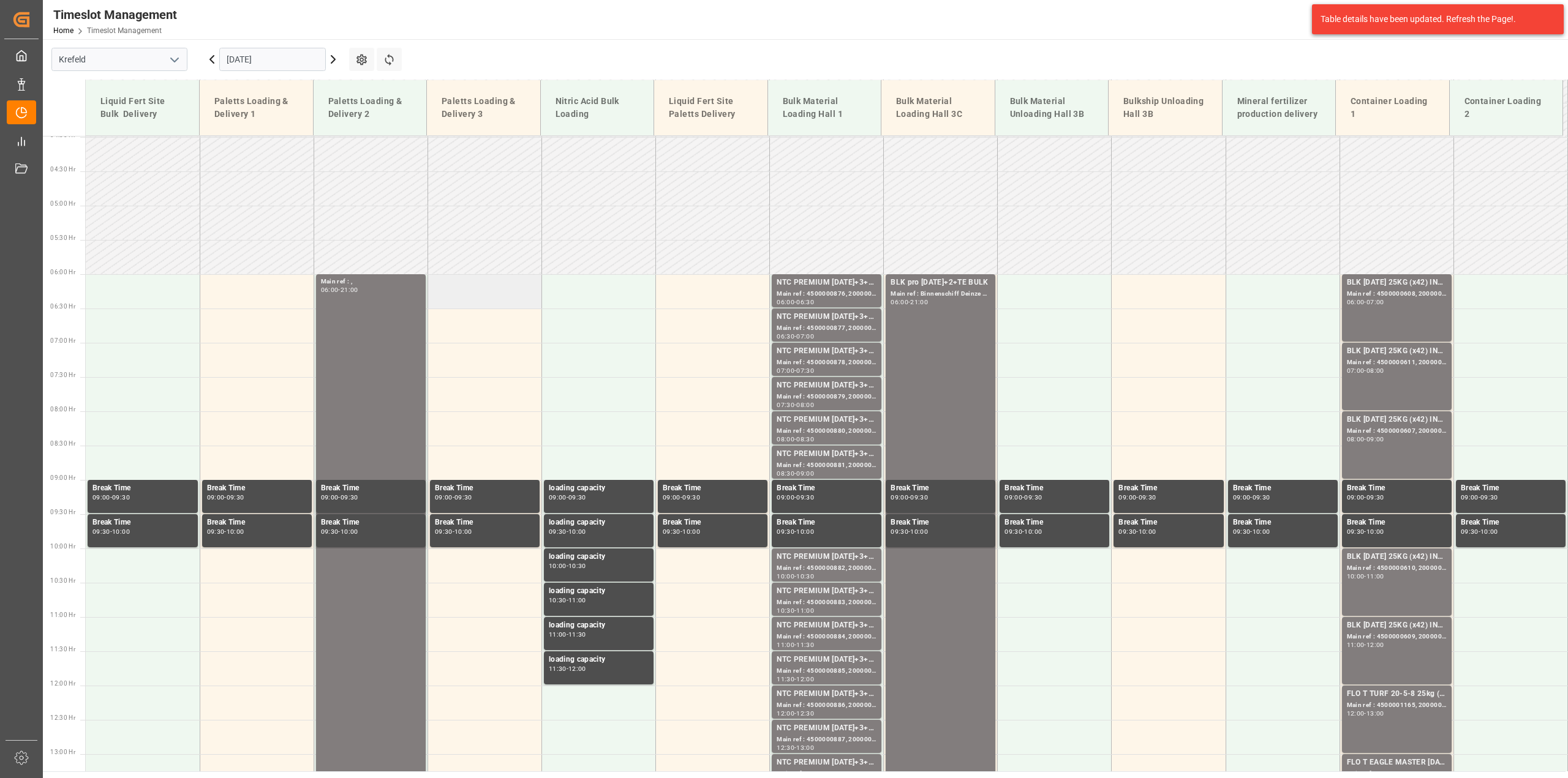
scroll to position [199, 0]
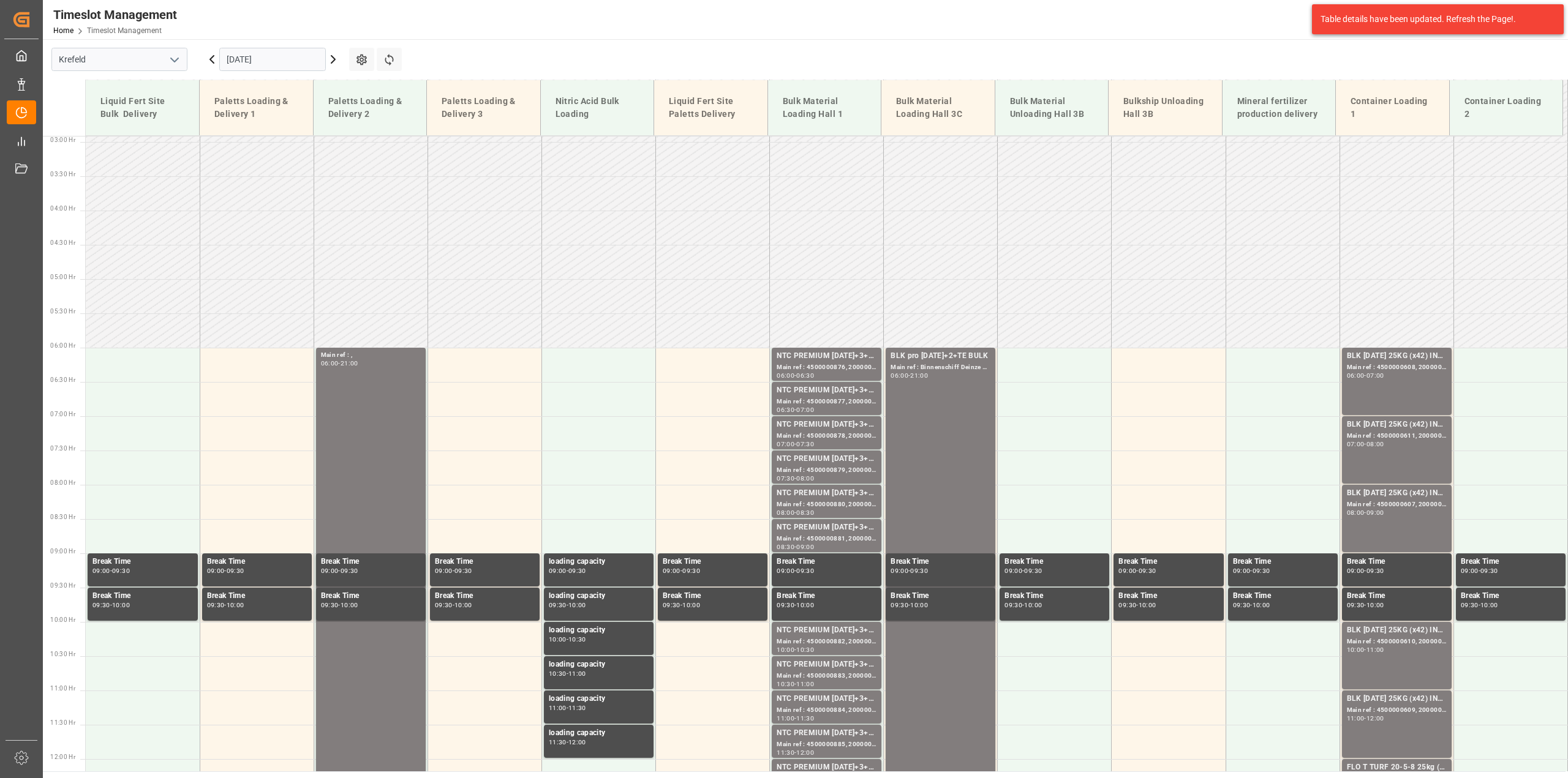
click at [237, 60] on input "[DATE]" at bounding box center [273, 59] width 106 height 23
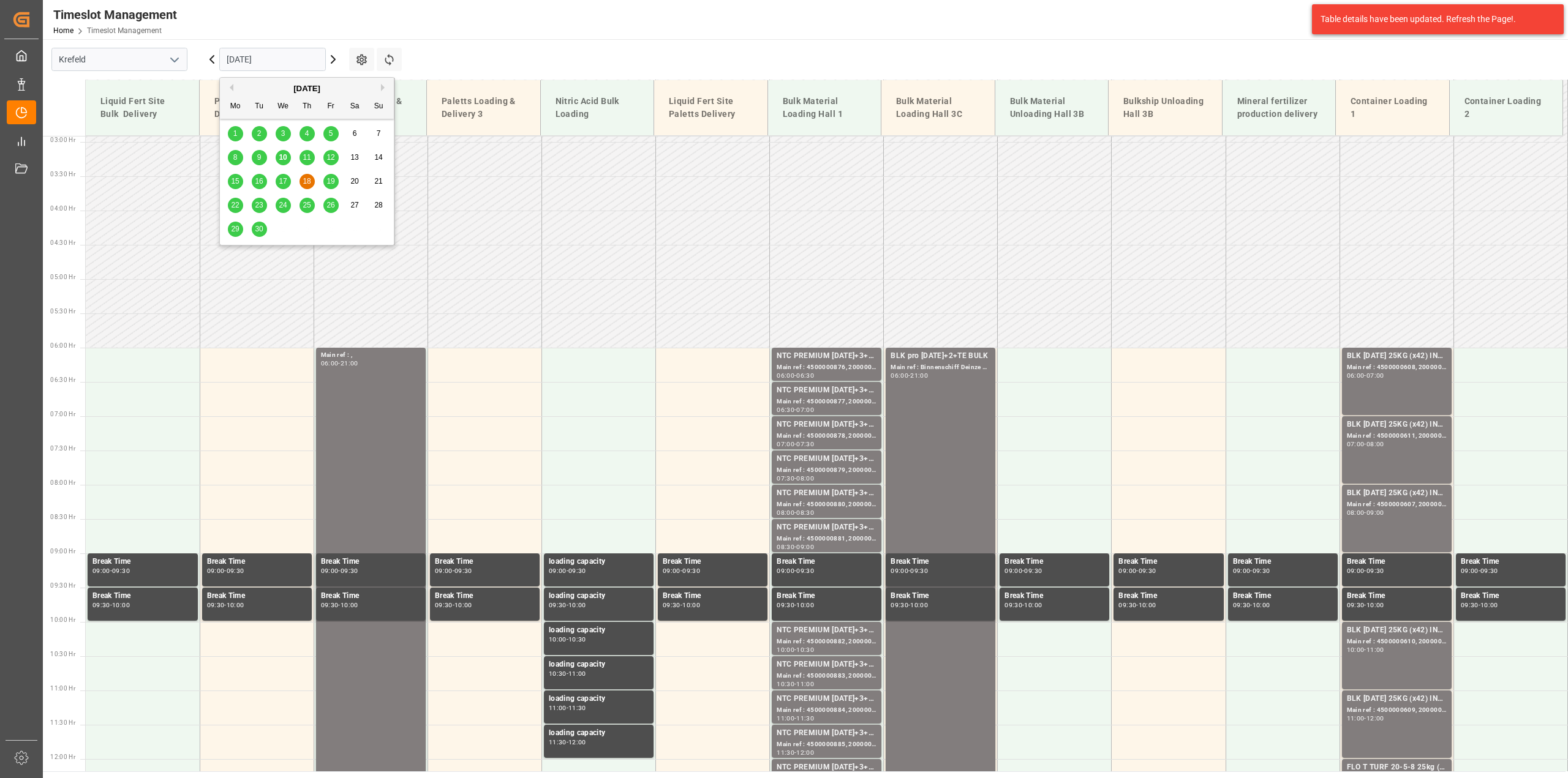
click at [335, 186] on div "19" at bounding box center [331, 182] width 15 height 15
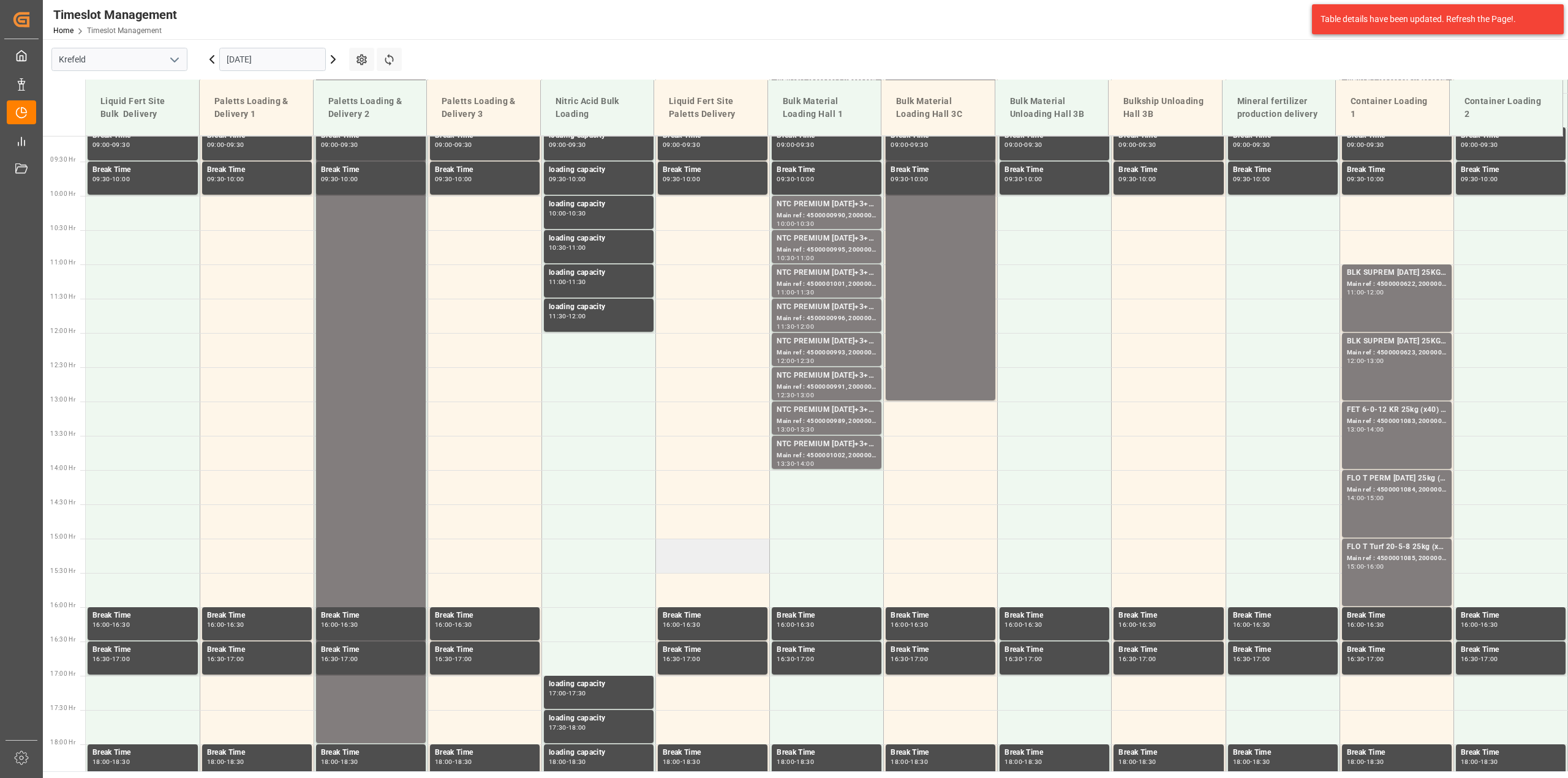
scroll to position [735, 0]
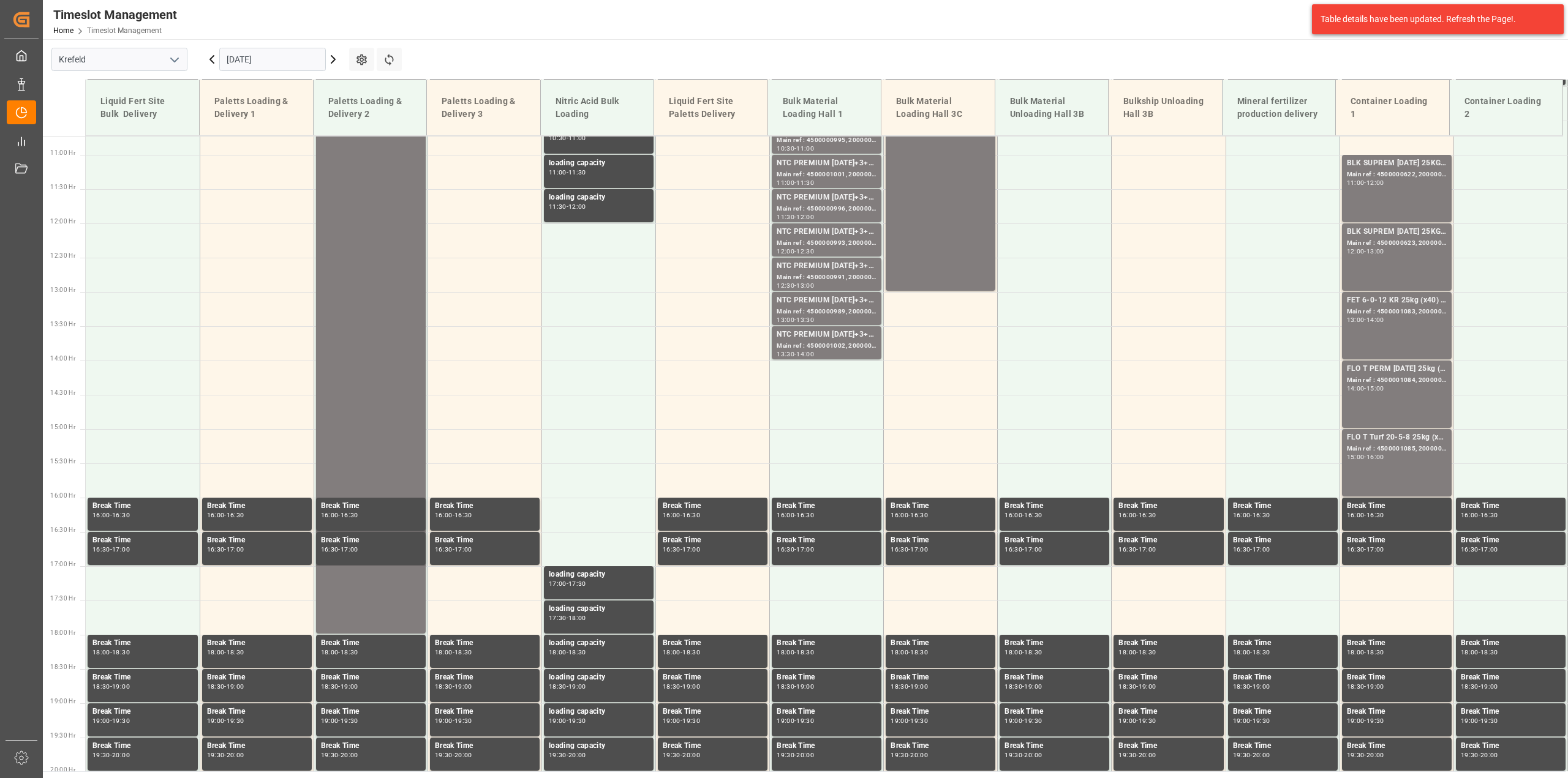
click at [250, 53] on input "[DATE]" at bounding box center [273, 59] width 106 height 23
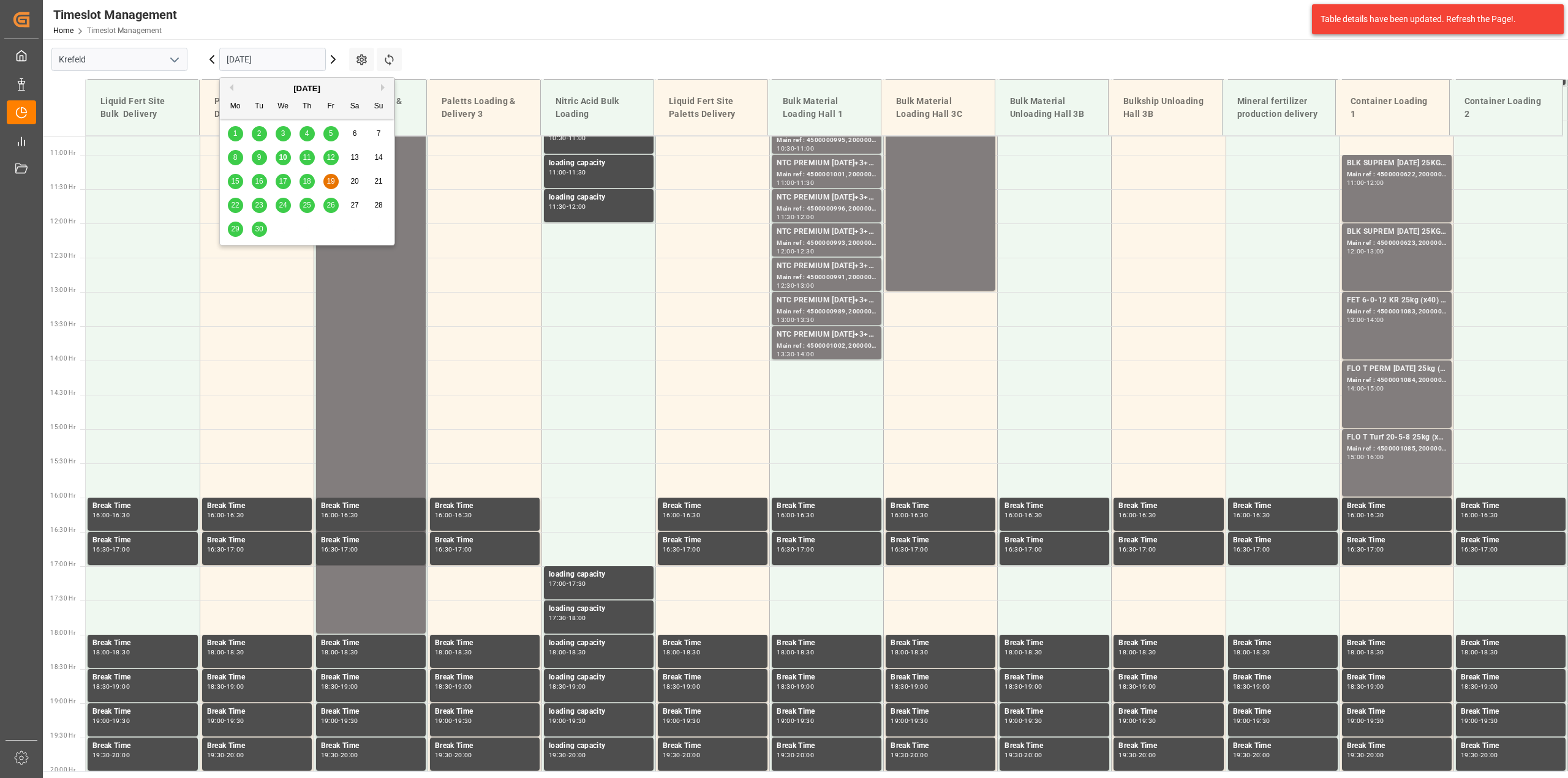
click at [334, 208] on span "26" at bounding box center [331, 205] width 8 height 9
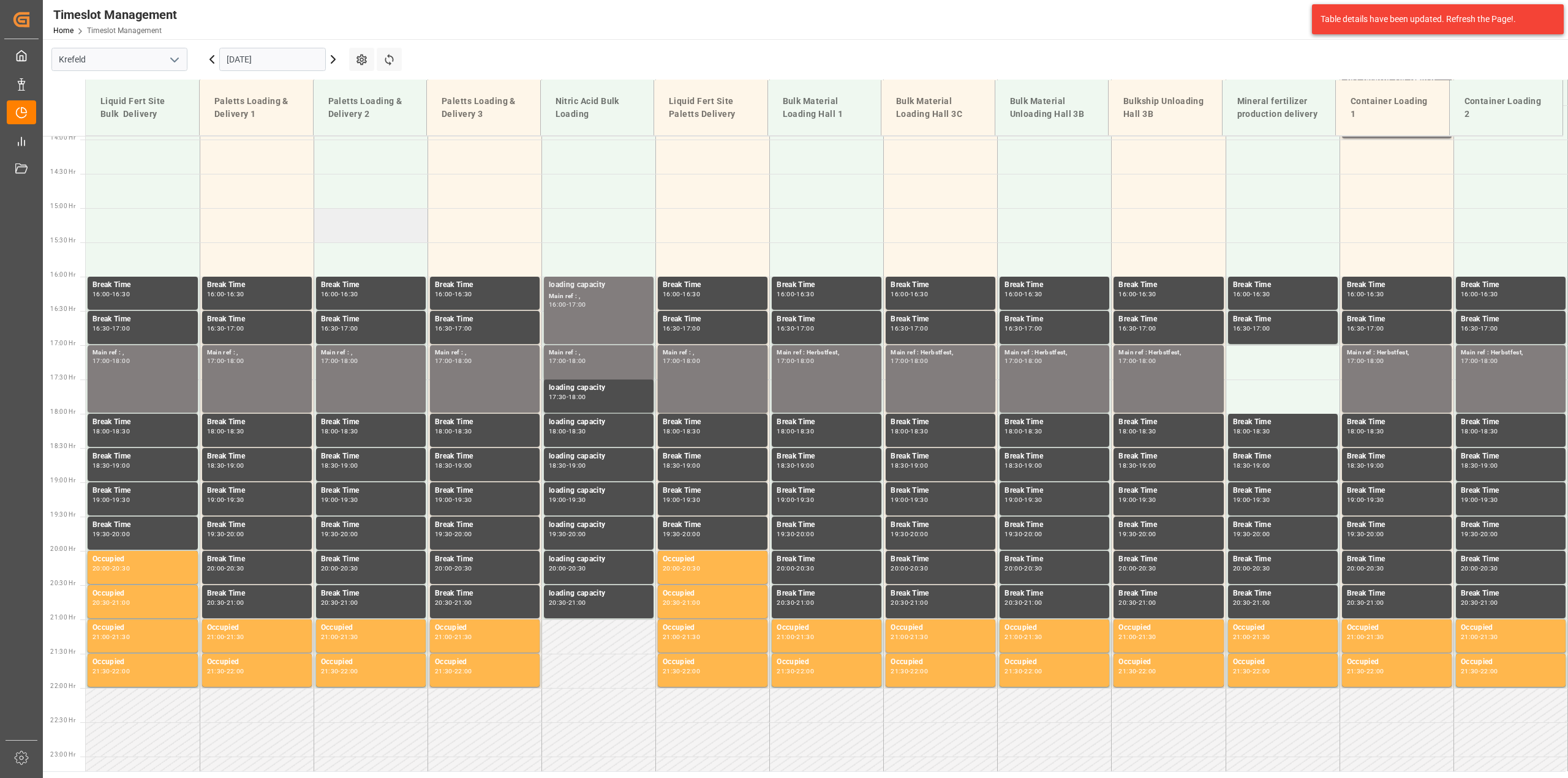
scroll to position [965, 0]
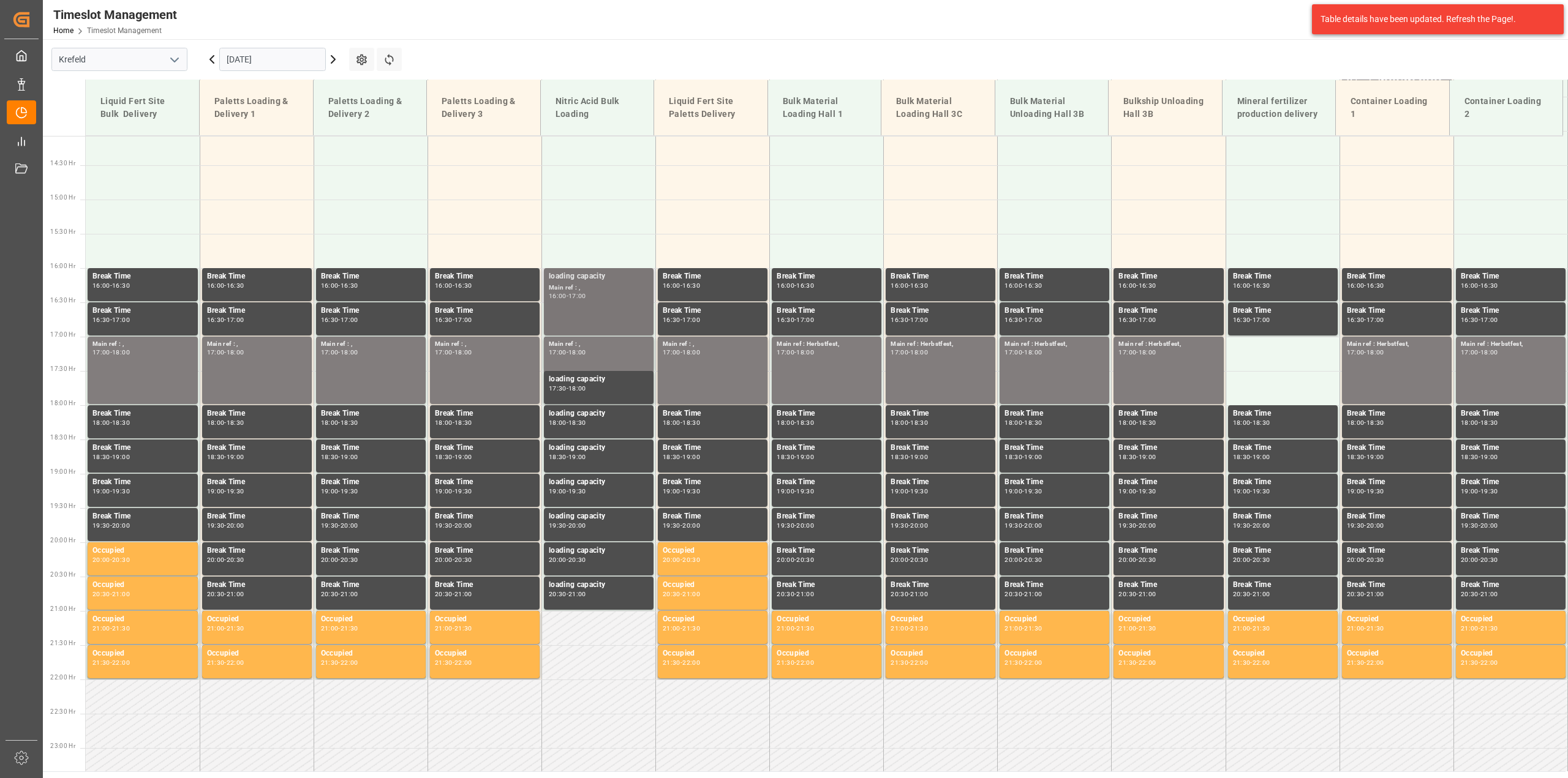
click at [585, 317] on div "loading capacity Main ref : , 16:00 - 17:00" at bounding box center [599, 302] width 100 height 63
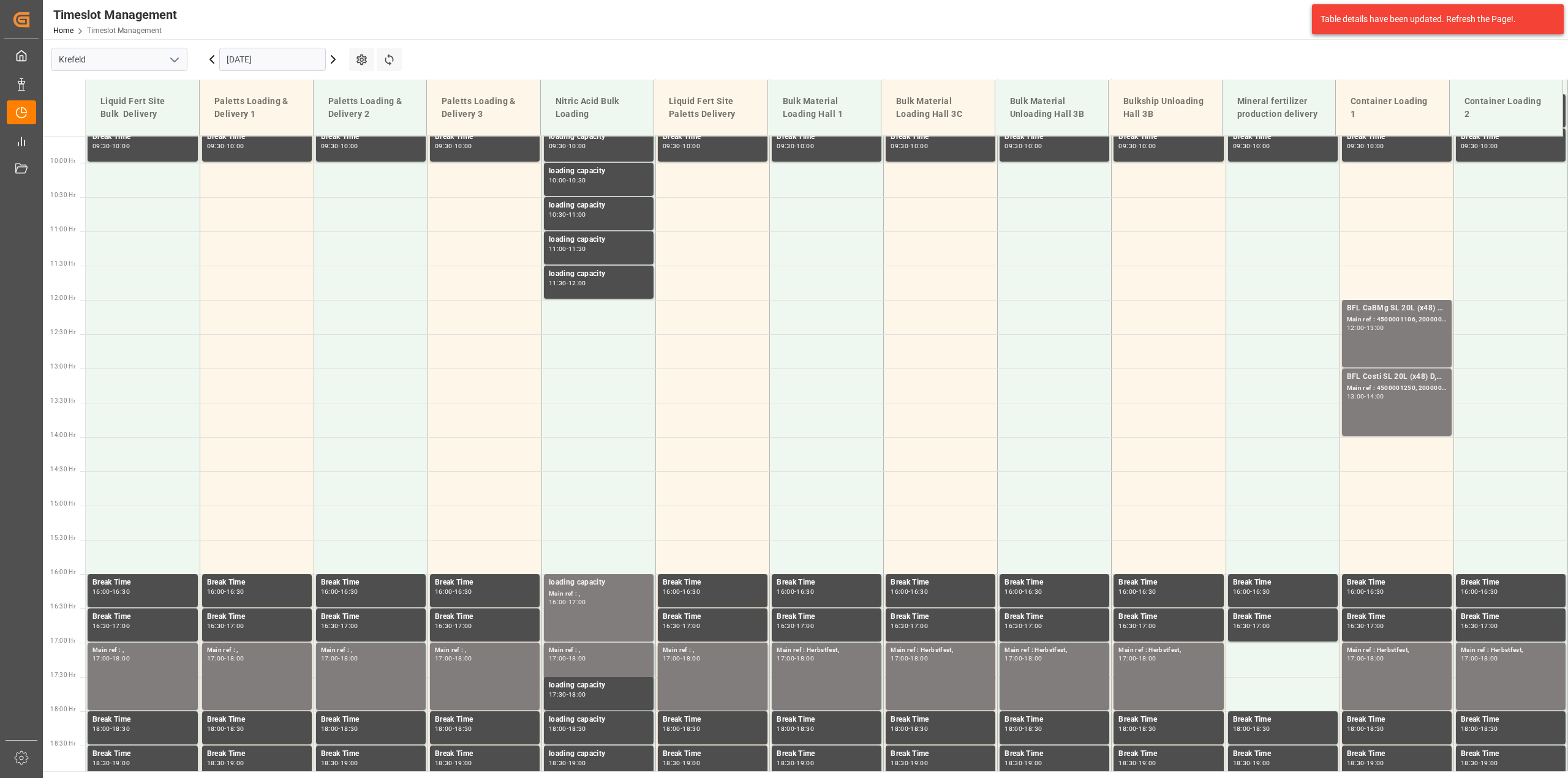
click at [257, 60] on input "[DATE]" at bounding box center [273, 59] width 106 height 23
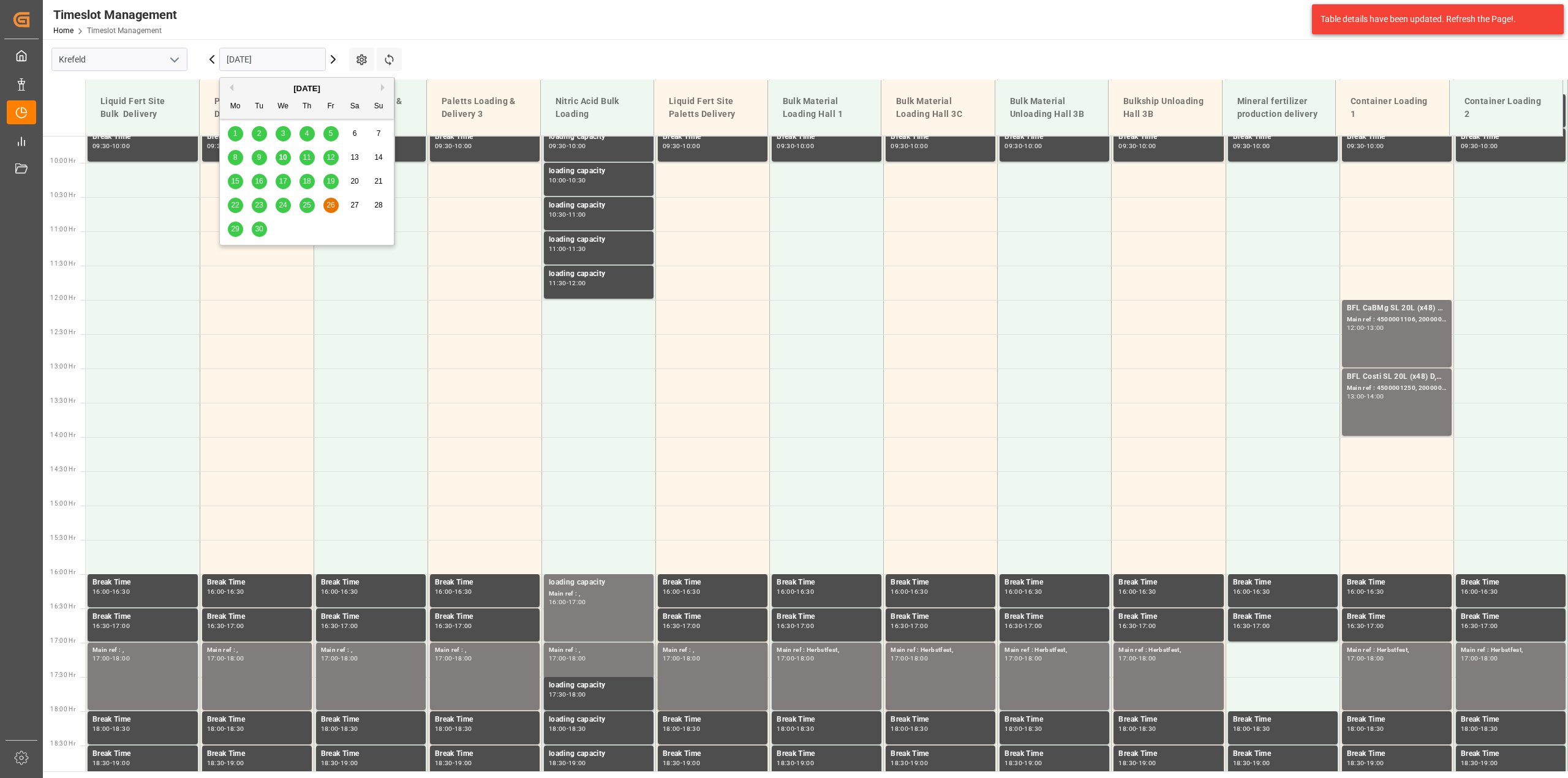
click at [379, 88] on div "[DATE]" at bounding box center [307, 88] width 174 height 12
click at [384, 89] on button "Next Month" at bounding box center [385, 87] width 7 height 7
click at [334, 132] on div "3" at bounding box center [331, 134] width 15 height 15
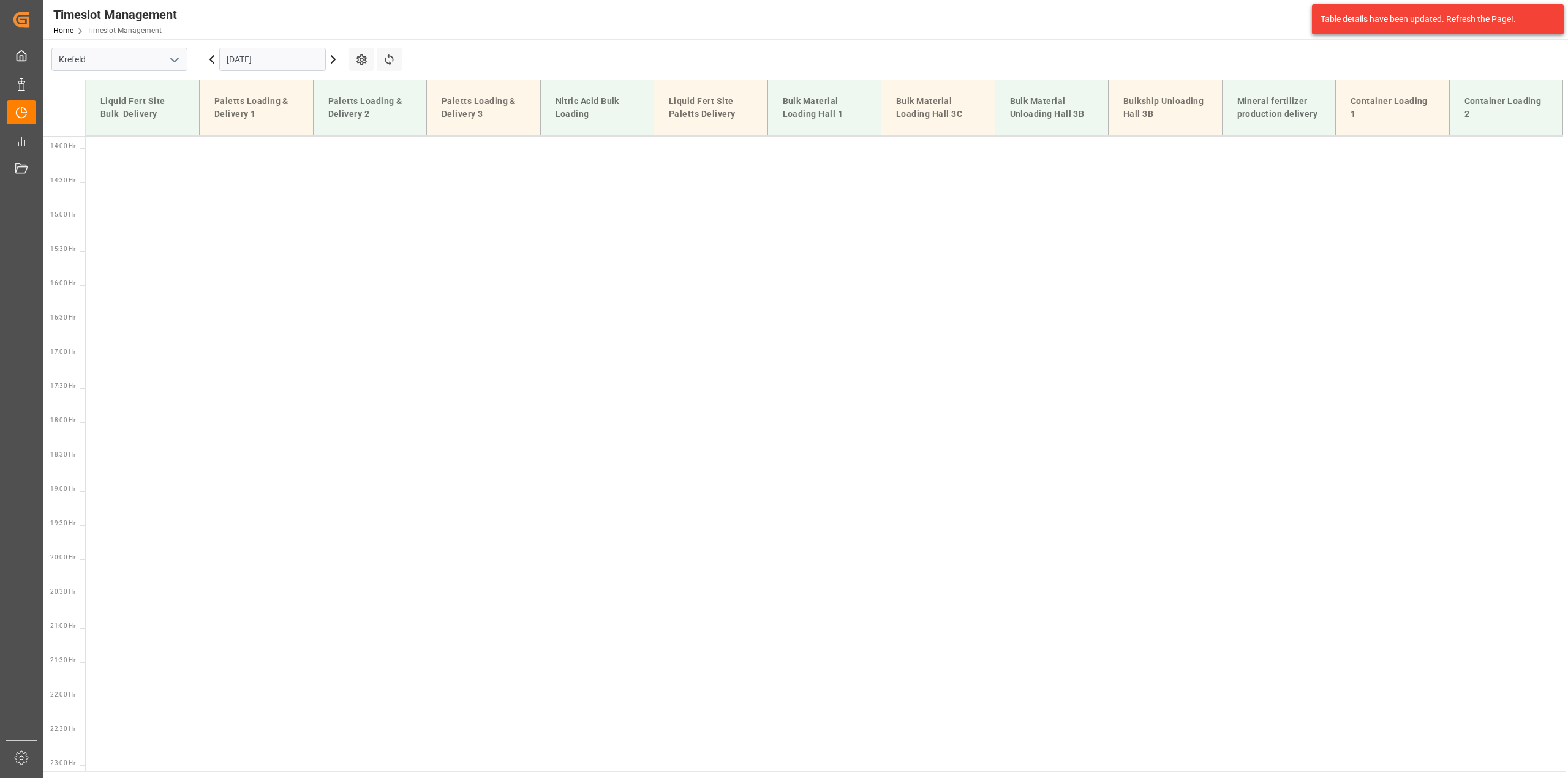
scroll to position [965, 0]
click at [255, 60] on input "[DATE]" at bounding box center [273, 59] width 106 height 23
click at [327, 154] on span "10" at bounding box center [331, 157] width 8 height 9
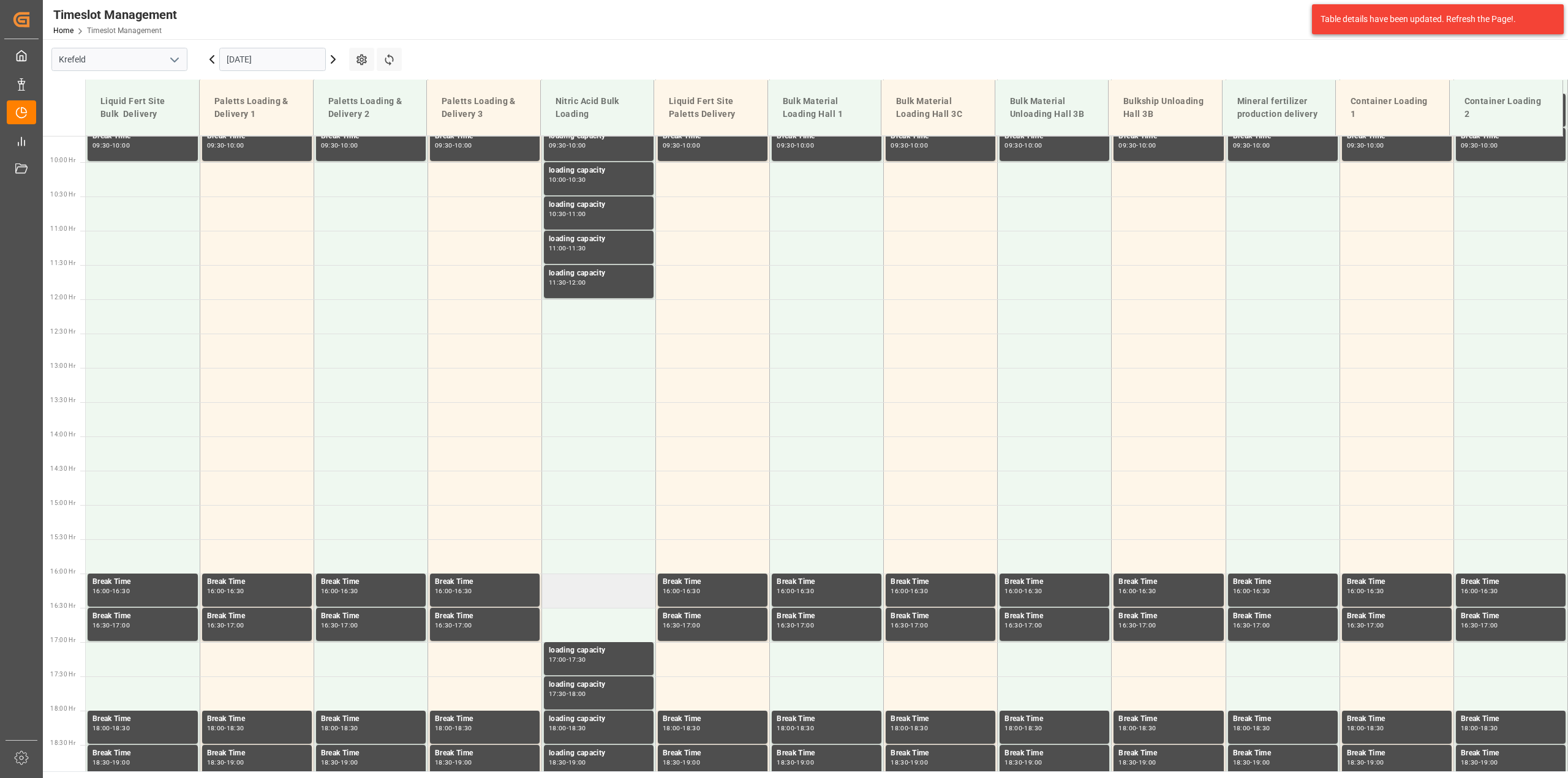
scroll to position [505, 0]
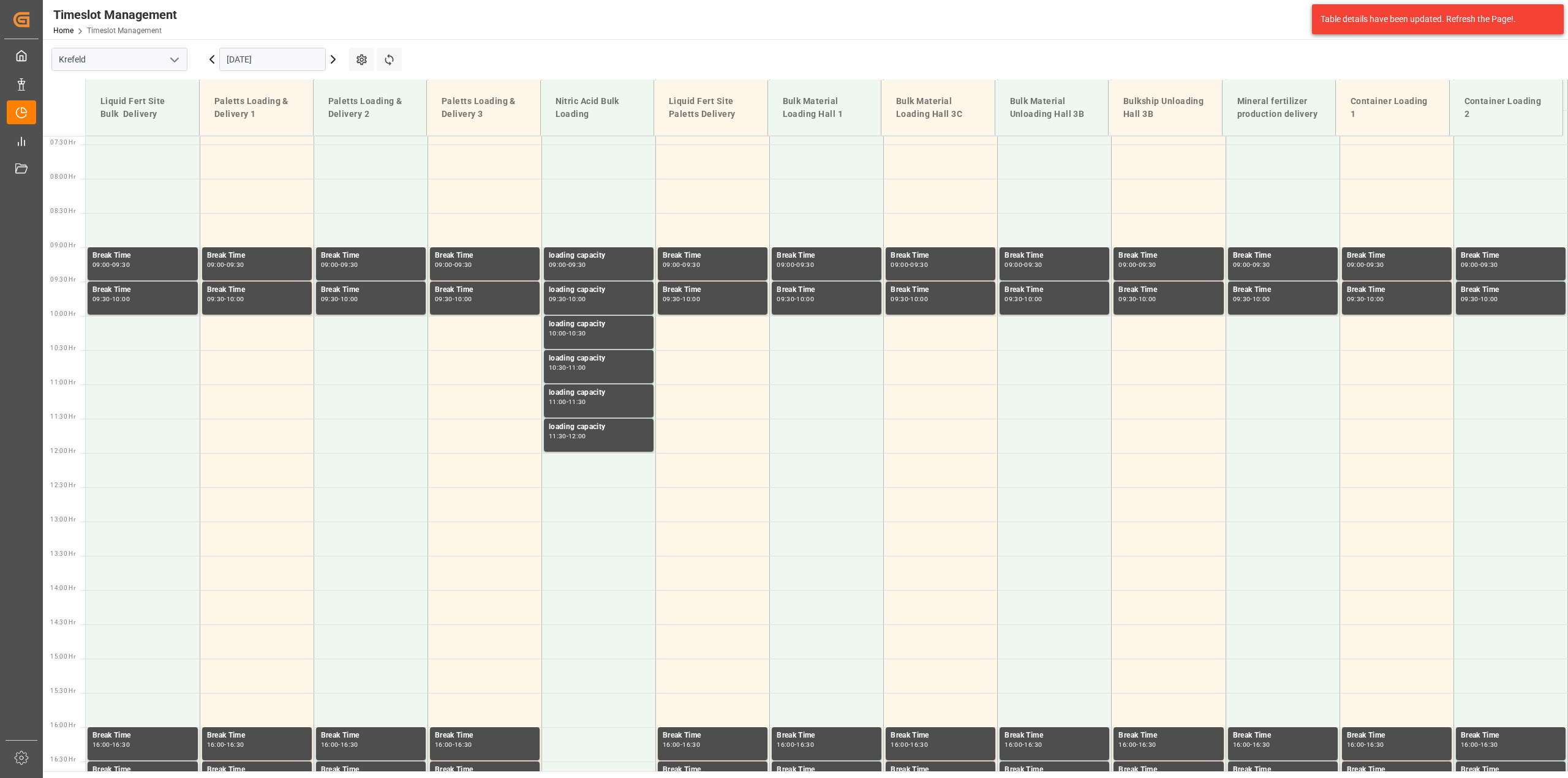
click at [259, 66] on input "[DATE]" at bounding box center [273, 59] width 106 height 23
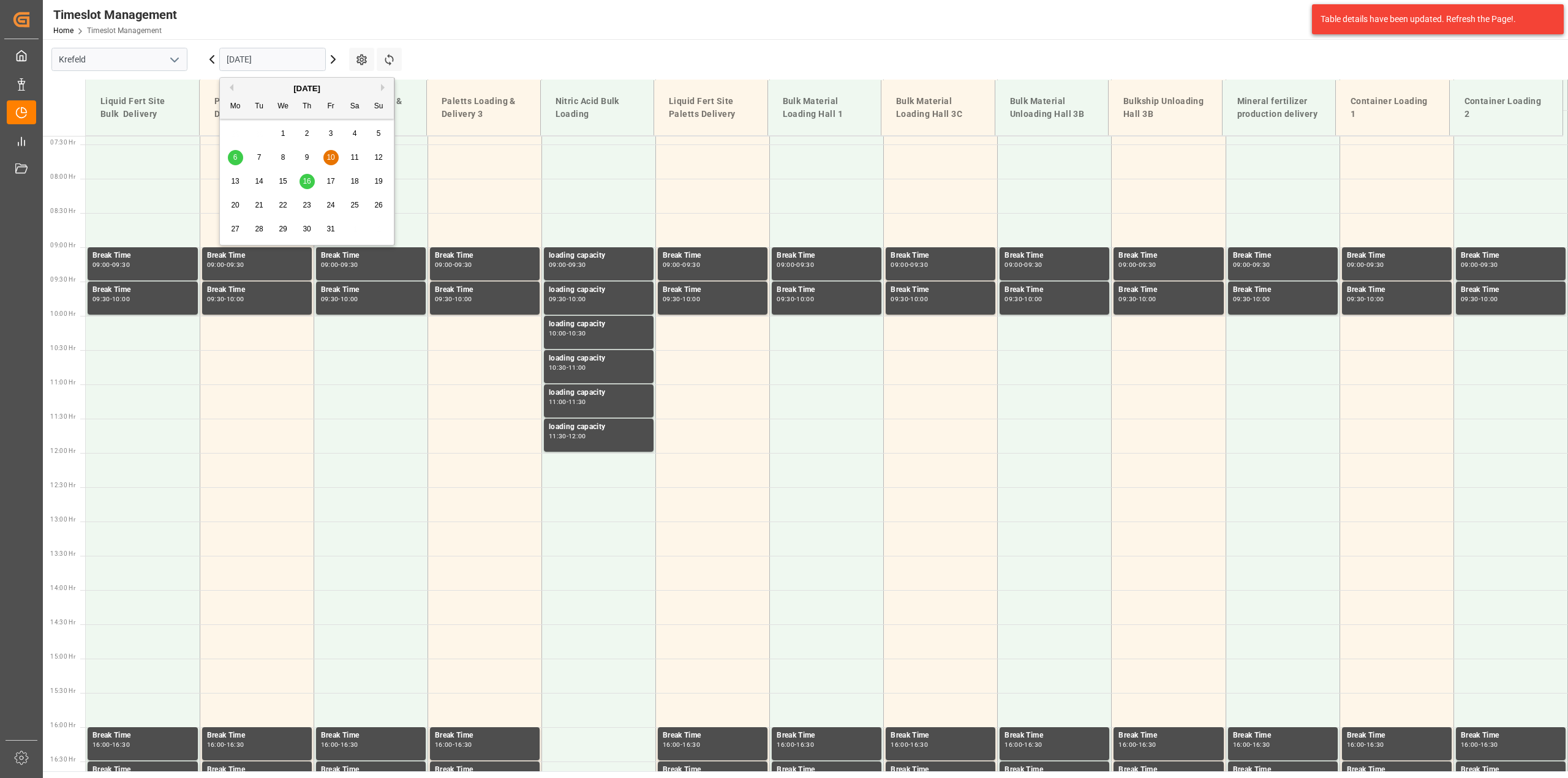
click at [230, 92] on div "[DATE]" at bounding box center [307, 88] width 174 height 12
click at [230, 87] on button "Previous Month" at bounding box center [230, 87] width 7 height 7
click at [228, 154] on div "8" at bounding box center [235, 158] width 15 height 15
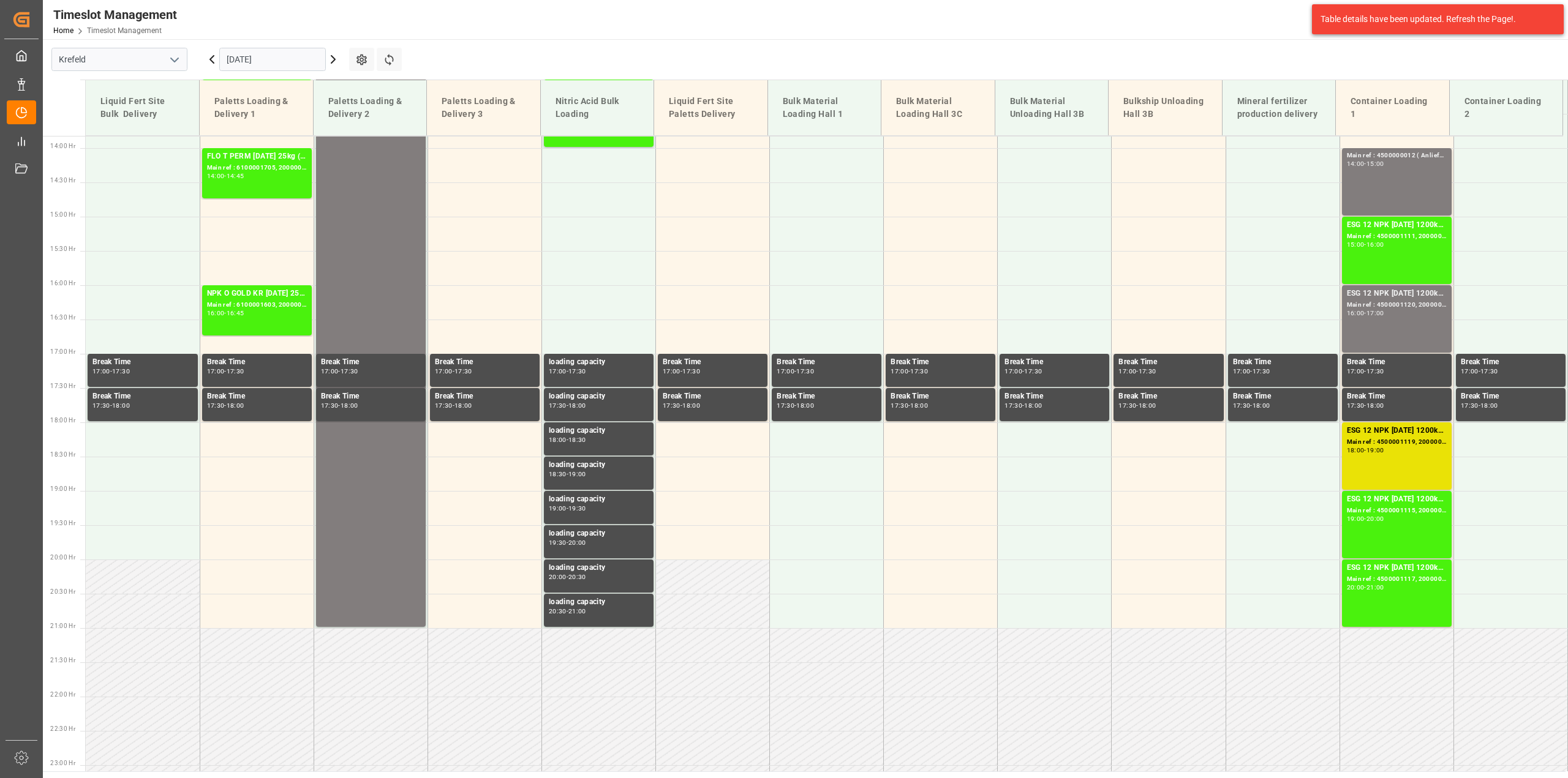
scroll to position [965, 0]
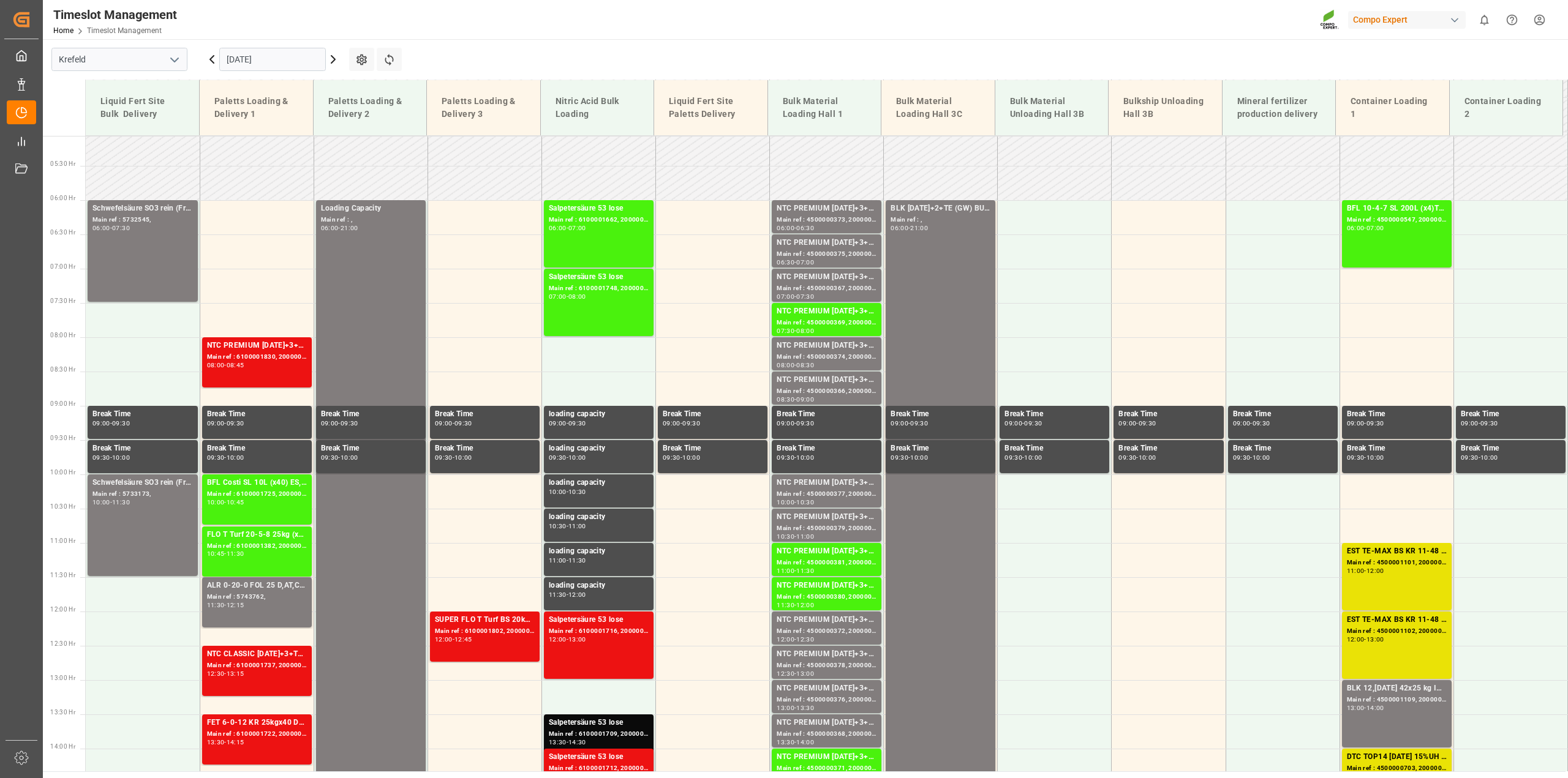
scroll to position [199, 0]
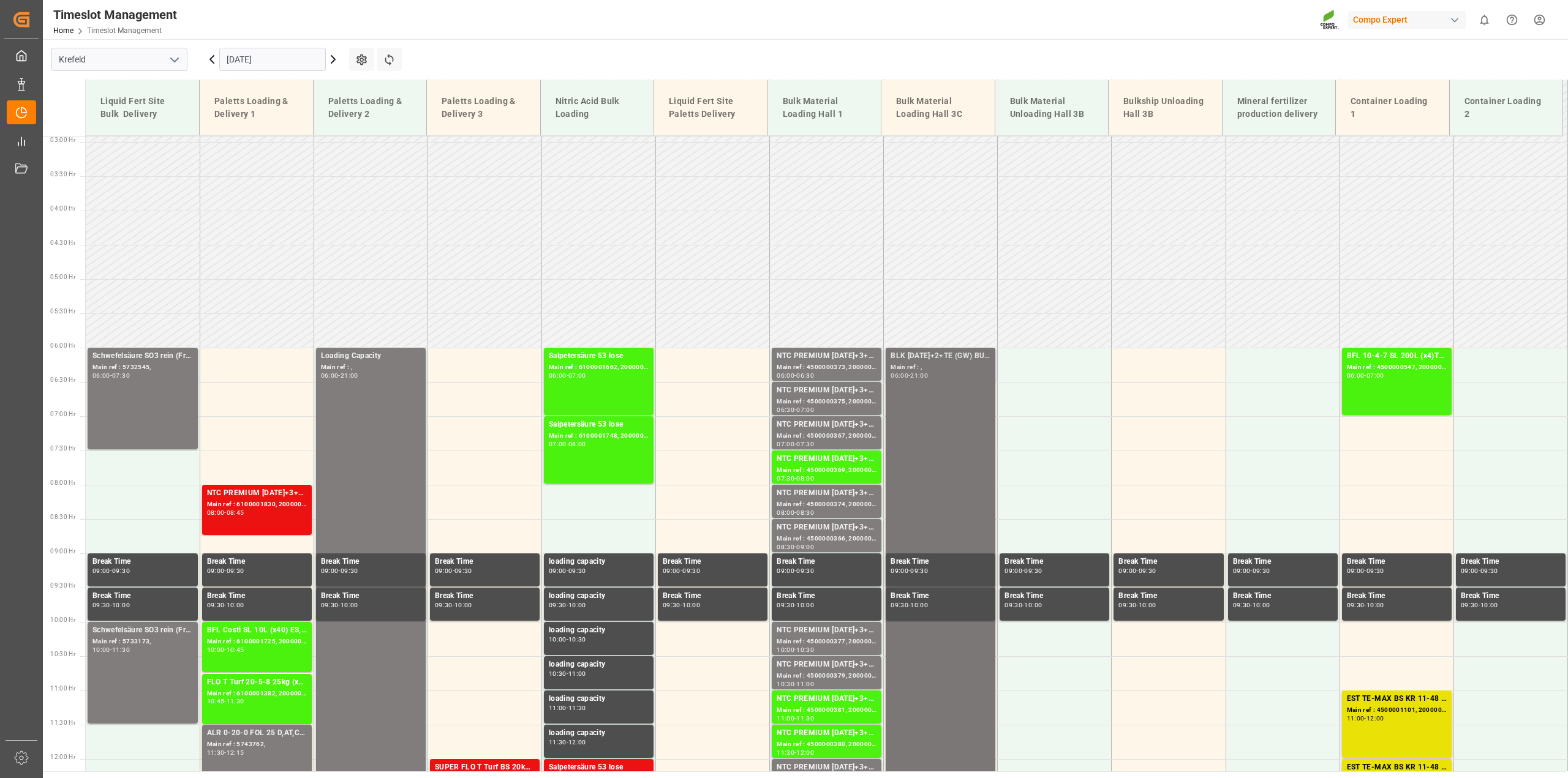
click at [939, 368] on div "Main ref : ," at bounding box center [941, 368] width 100 height 11
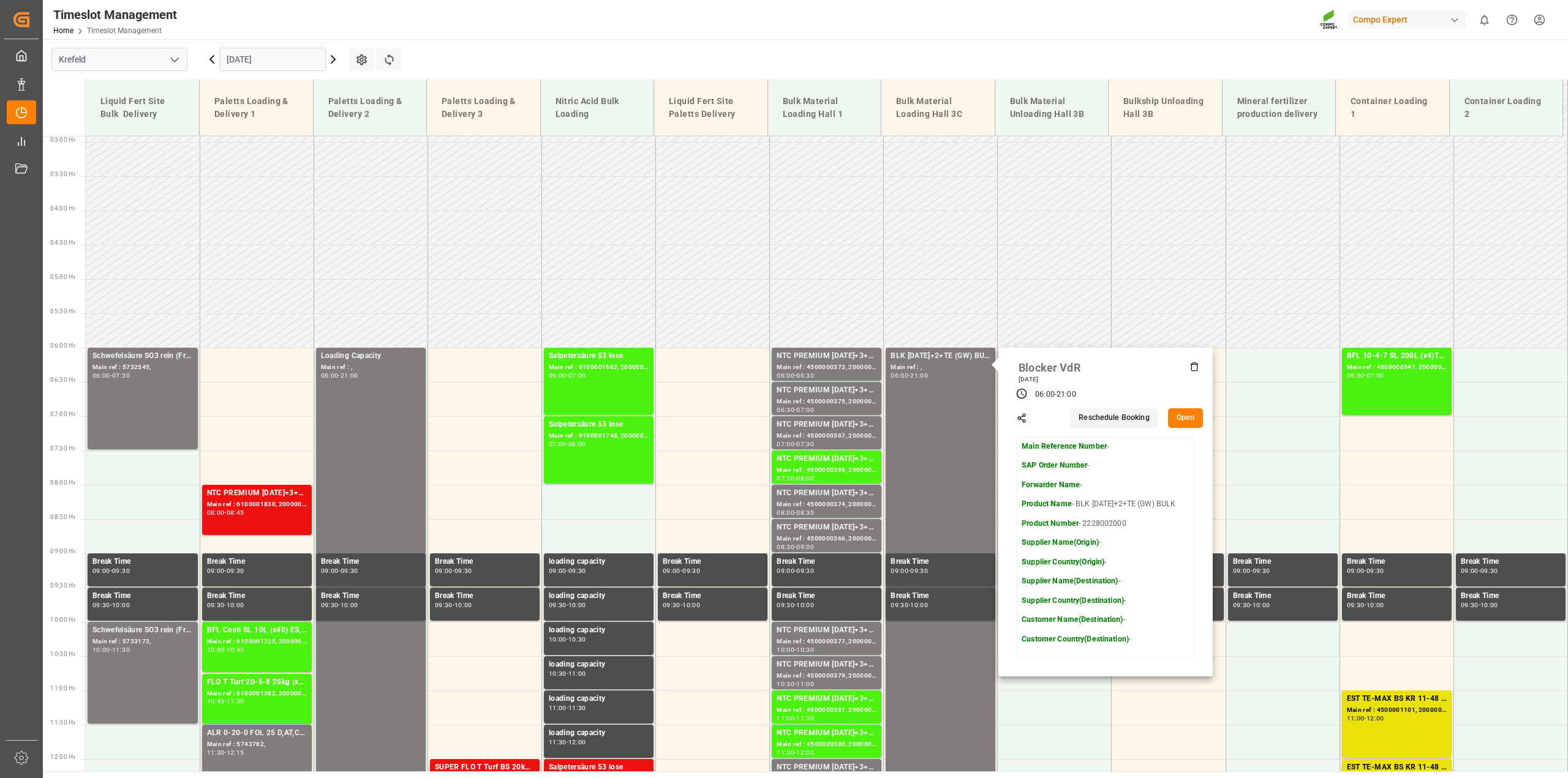
click at [252, 52] on input "[DATE]" at bounding box center [273, 59] width 106 height 23
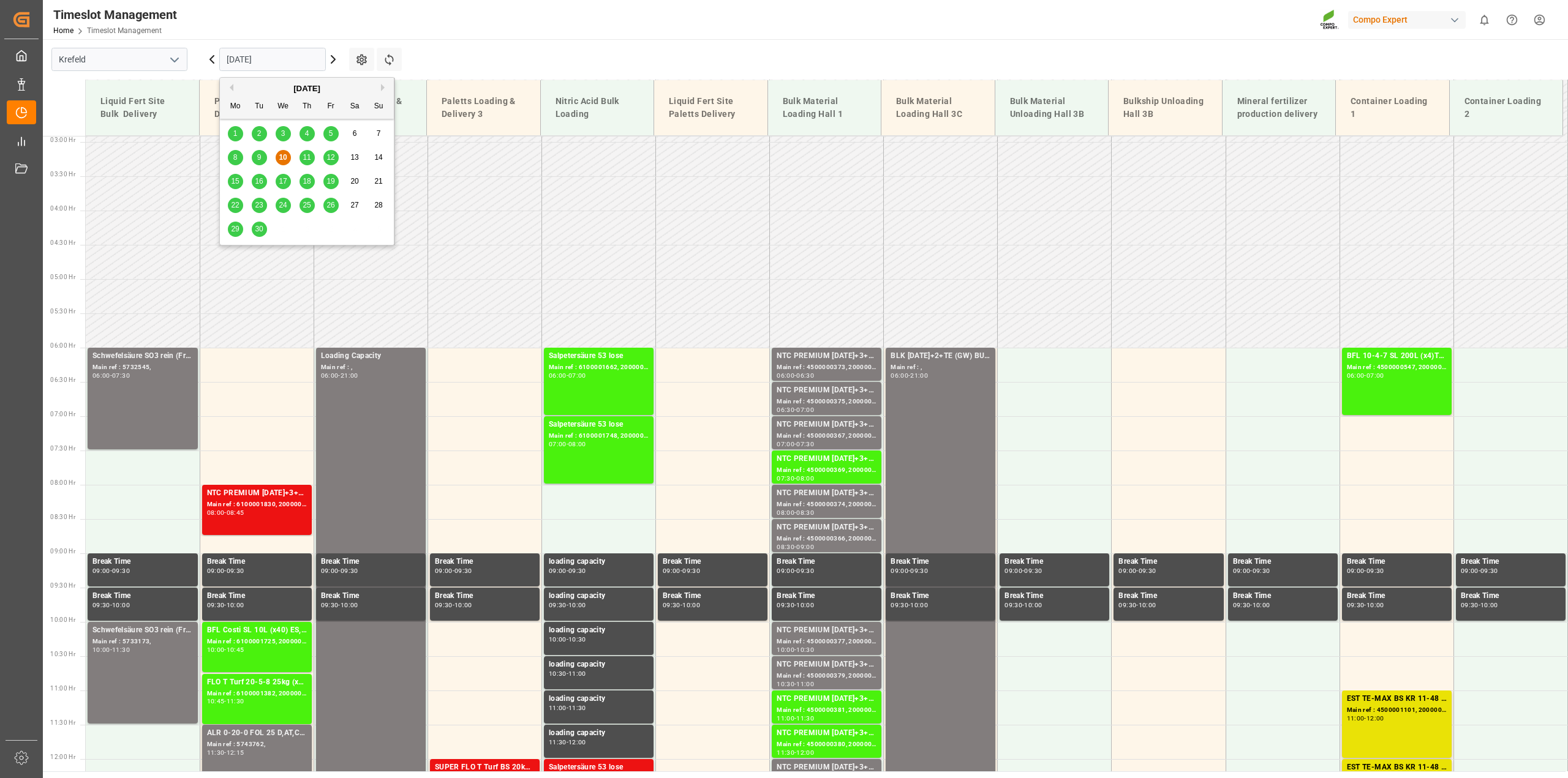
click at [264, 57] on input "[DATE]" at bounding box center [273, 59] width 106 height 23
click at [281, 184] on span "17" at bounding box center [283, 181] width 8 height 9
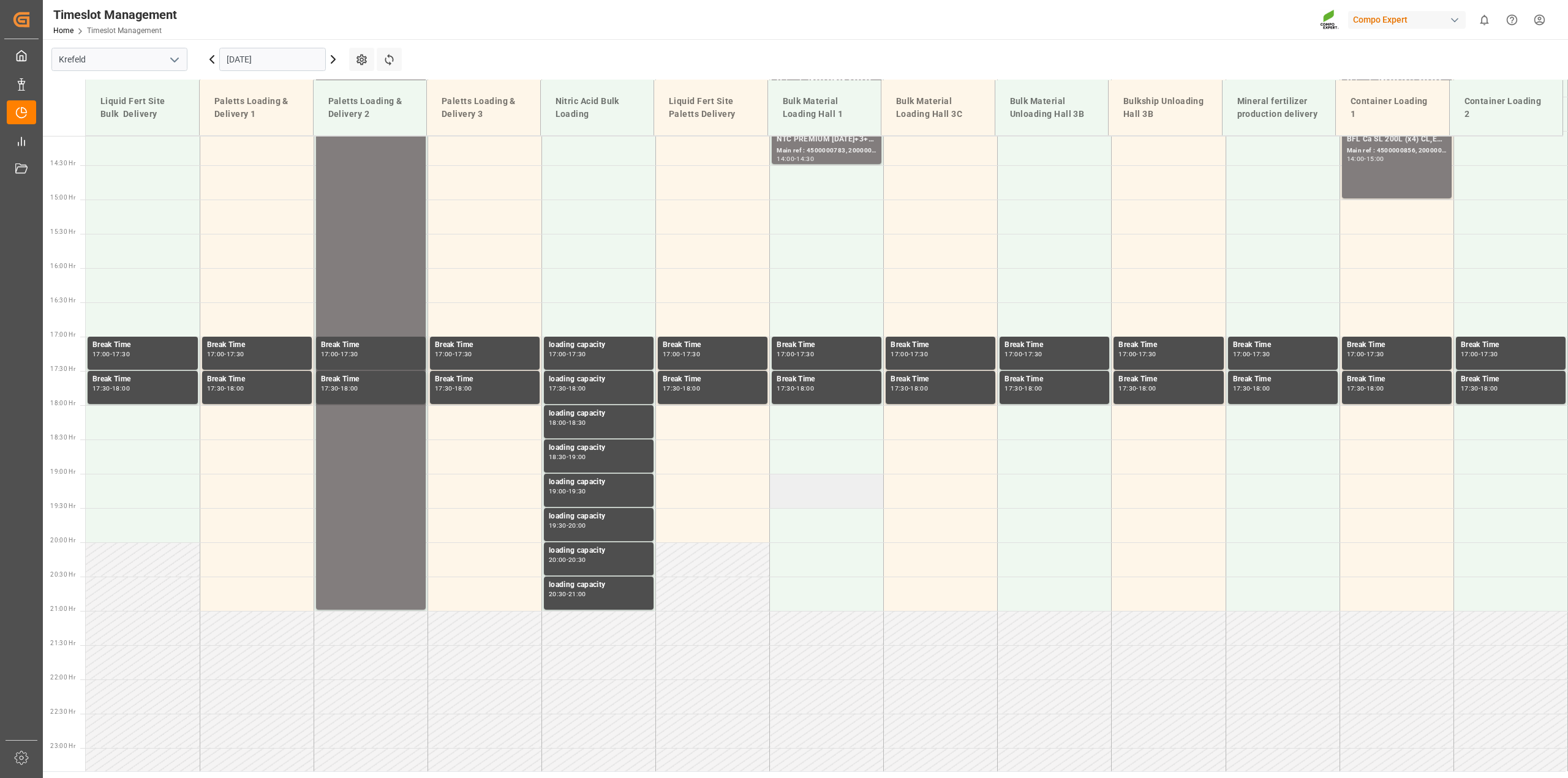
scroll to position [659, 0]
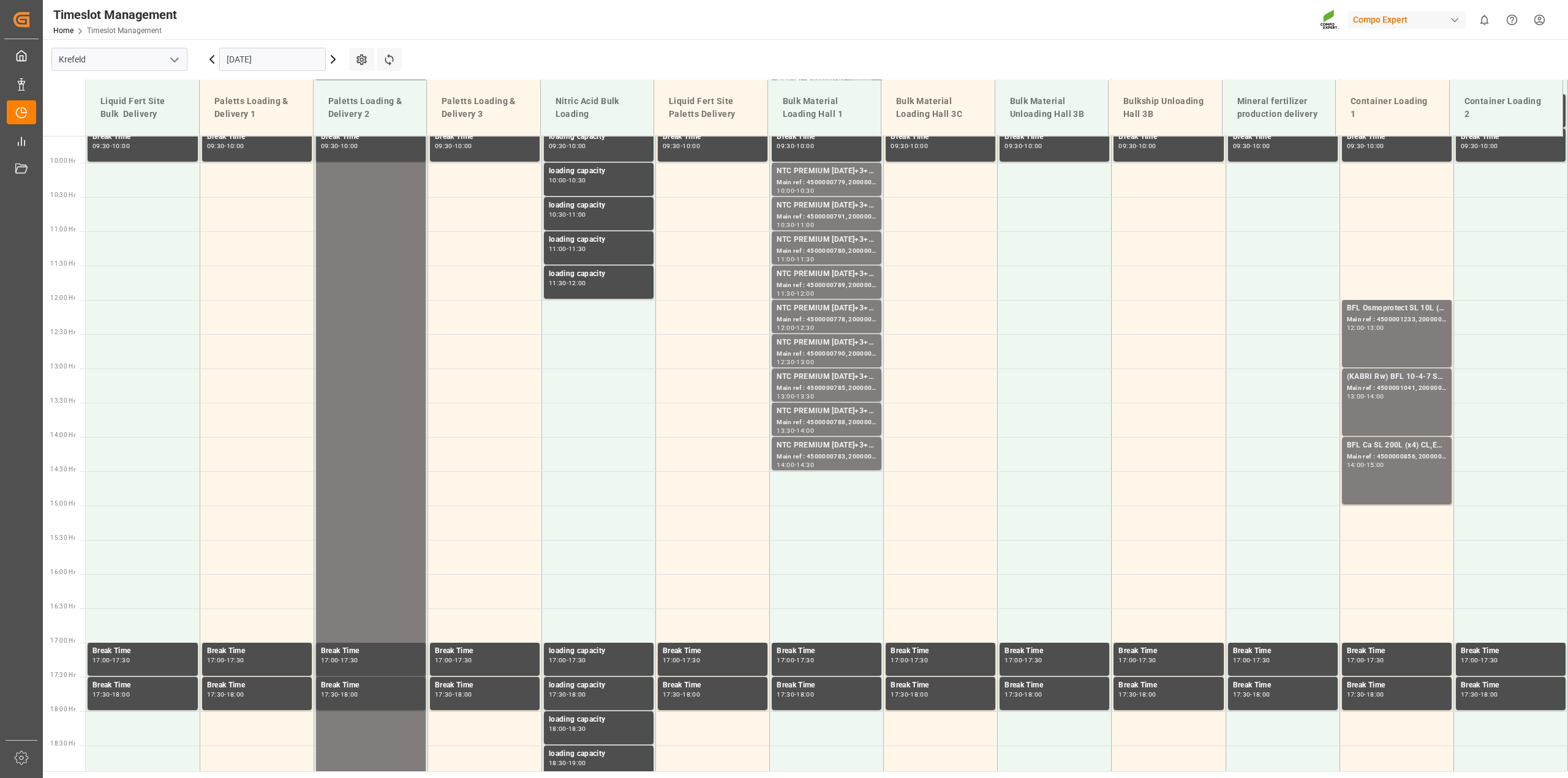
click at [262, 59] on input "[DATE]" at bounding box center [273, 59] width 106 height 23
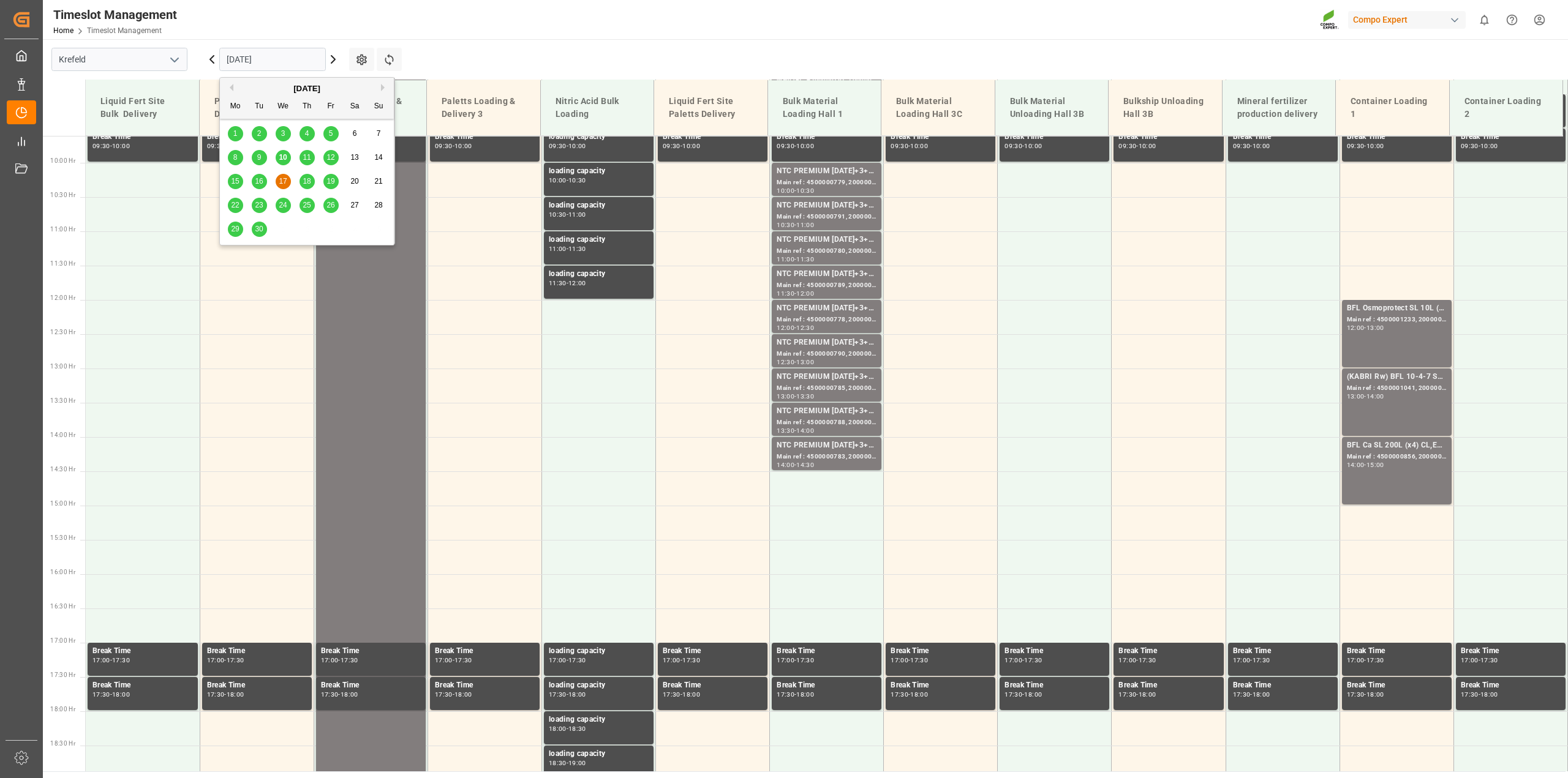
click at [262, 181] on span "16" at bounding box center [259, 181] width 8 height 9
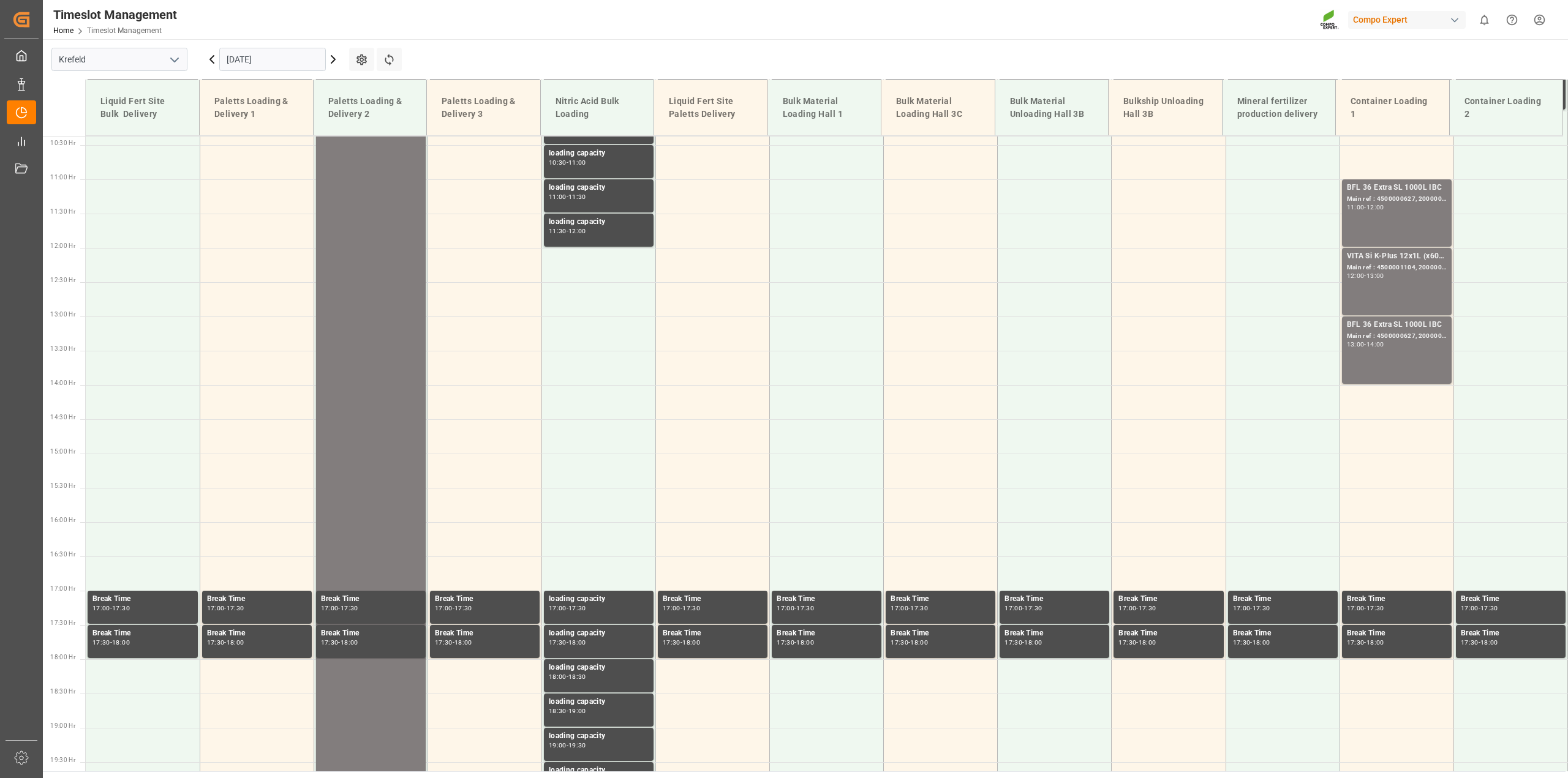
scroll to position [583, 0]
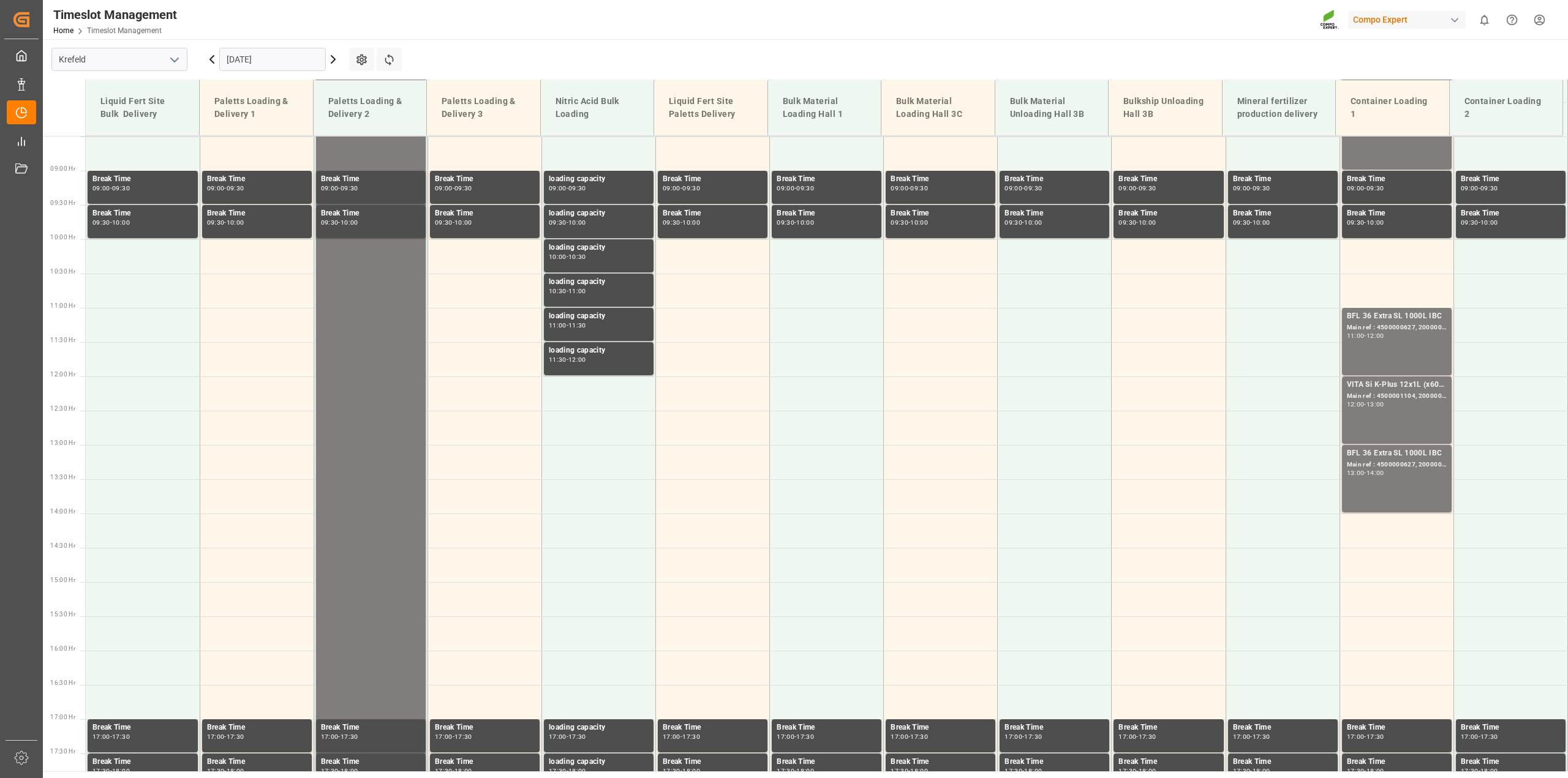
click at [249, 57] on input "[DATE]" at bounding box center [273, 59] width 106 height 23
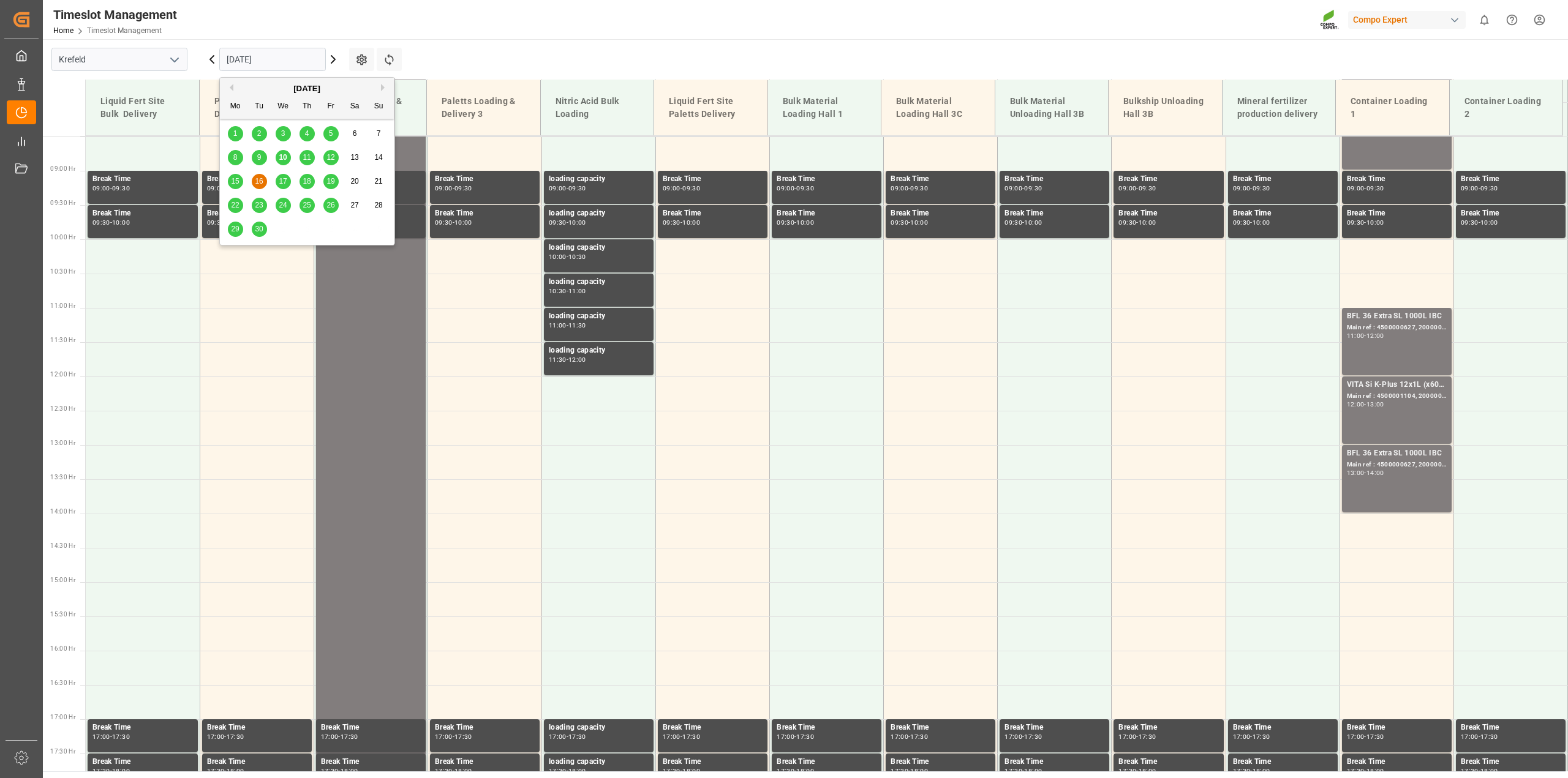
click at [237, 180] on span "15" at bounding box center [235, 181] width 8 height 9
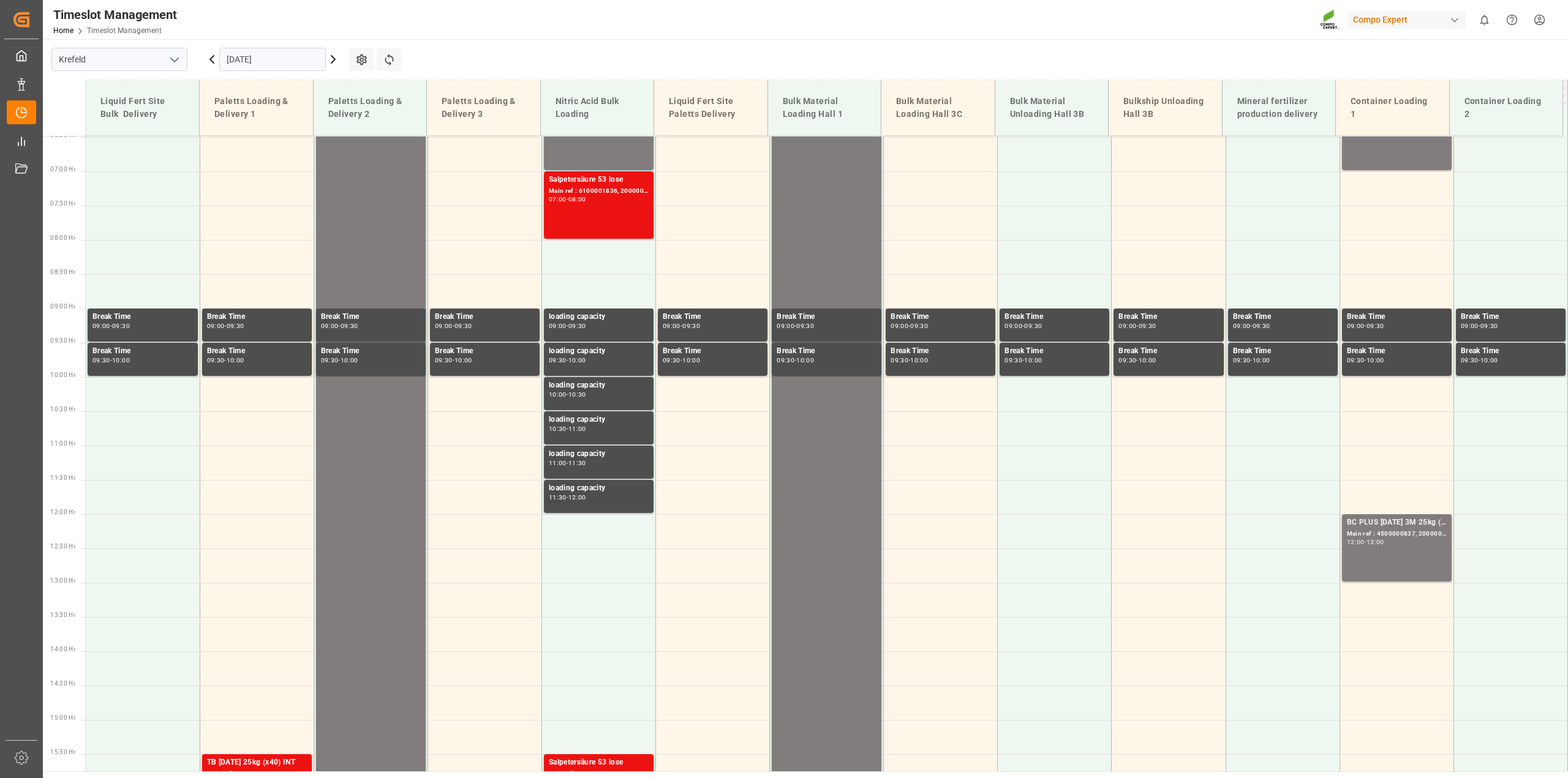
scroll to position [352, 0]
